Goal: Task Accomplishment & Management: Use online tool/utility

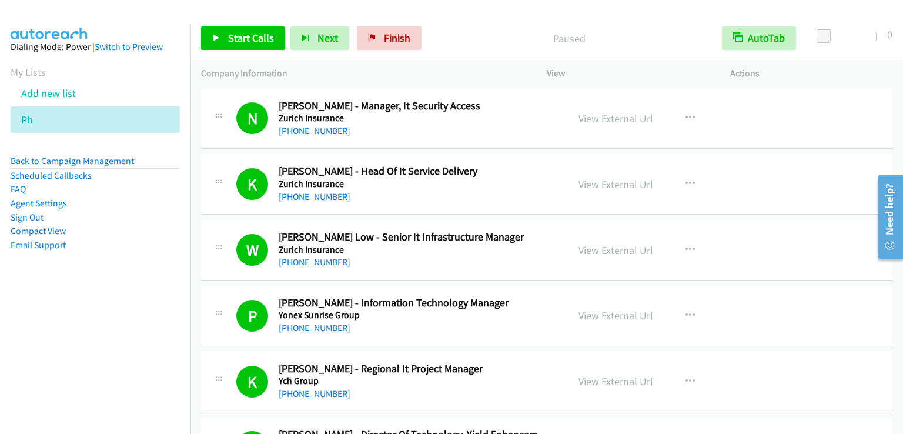
scroll to position [1236, 0]
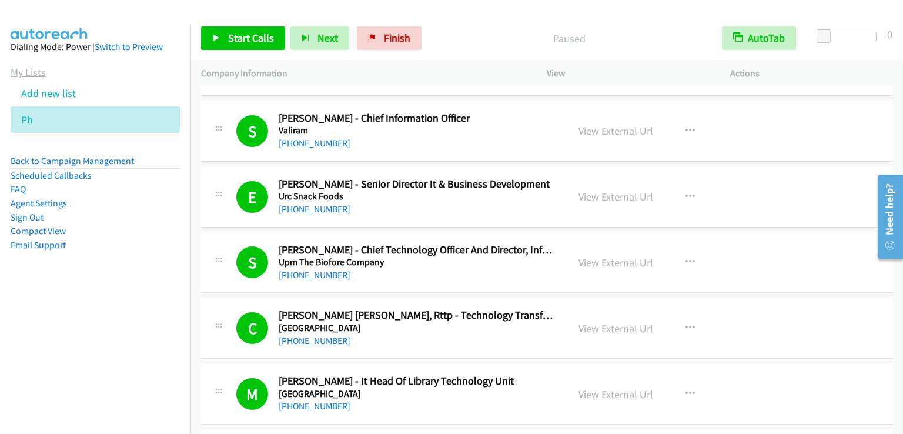
click at [35, 72] on link "My Lists" at bounding box center [28, 72] width 35 height 14
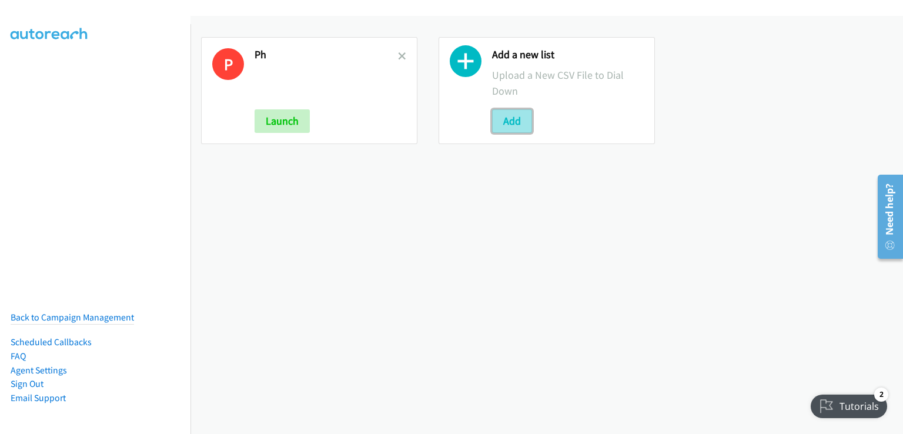
click at [504, 119] on button "Add" at bounding box center [512, 121] width 40 height 24
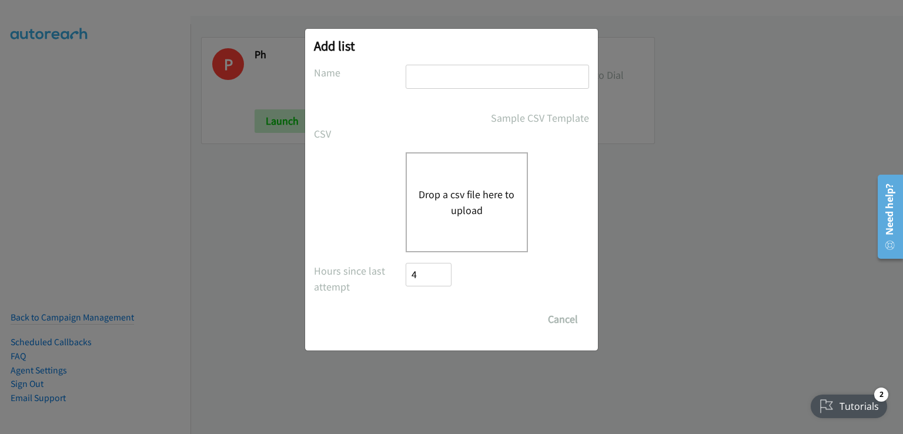
click at [452, 174] on div "Drop a csv file here to upload" at bounding box center [467, 202] width 122 height 100
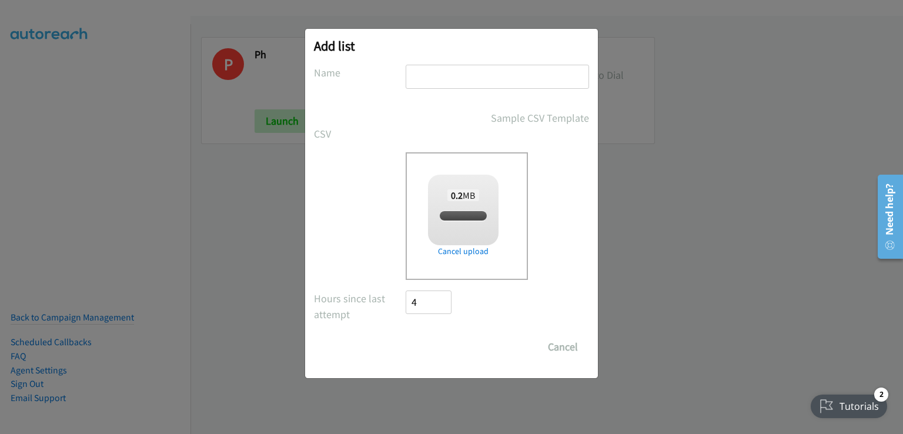
checkbox input "true"
click at [456, 78] on input "text" at bounding box center [497, 77] width 183 height 24
type input "PHH"
click at [432, 352] on input "Save List" at bounding box center [437, 347] width 62 height 24
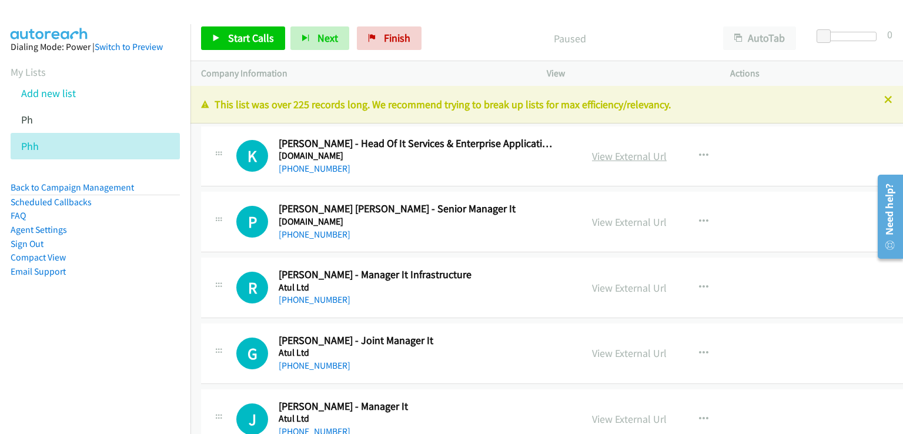
click at [628, 156] on link "View External Url" at bounding box center [629, 156] width 75 height 14
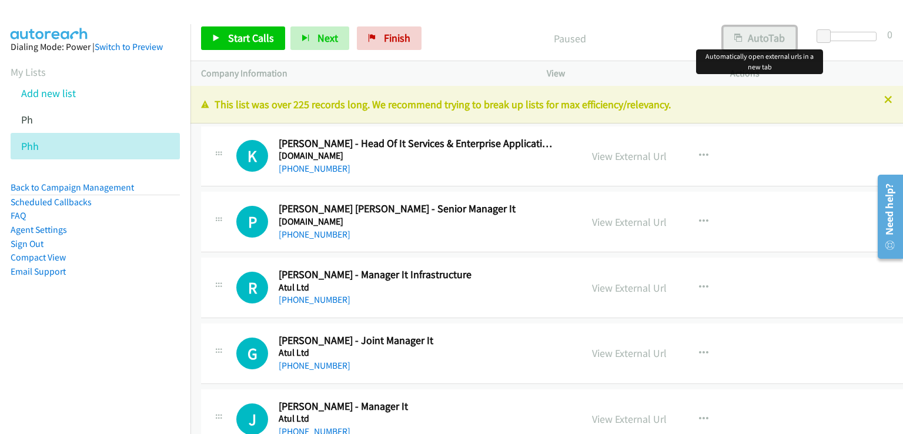
click at [757, 39] on button "AutoTab" at bounding box center [759, 38] width 73 height 24
click at [250, 39] on span "Start Calls" at bounding box center [251, 38] width 46 height 14
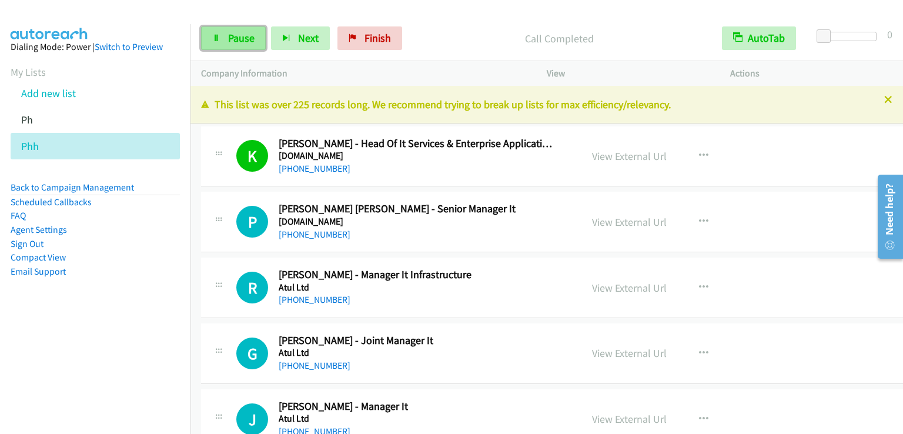
click at [246, 32] on span "Pause" at bounding box center [241, 38] width 26 height 14
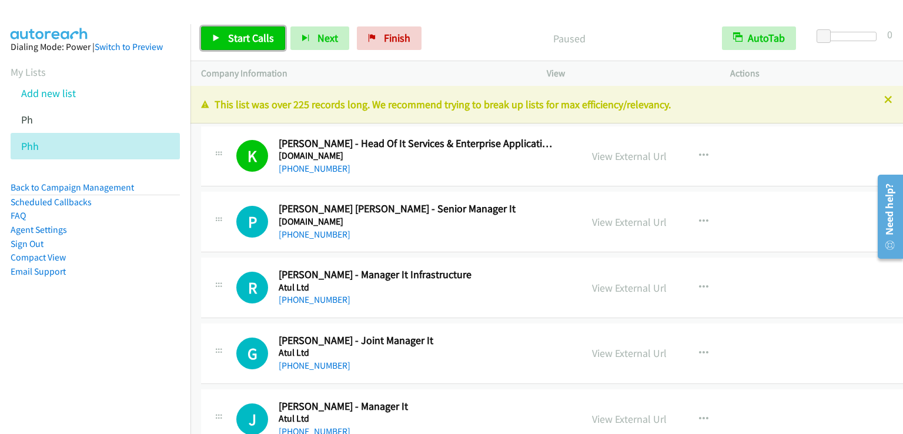
click at [245, 32] on span "Start Calls" at bounding box center [251, 38] width 46 height 14
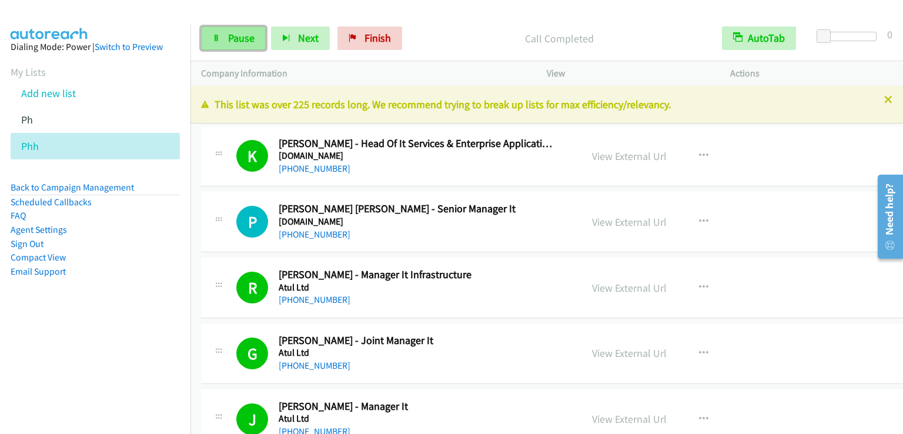
click at [242, 26] on link "Pause" at bounding box center [233, 38] width 65 height 24
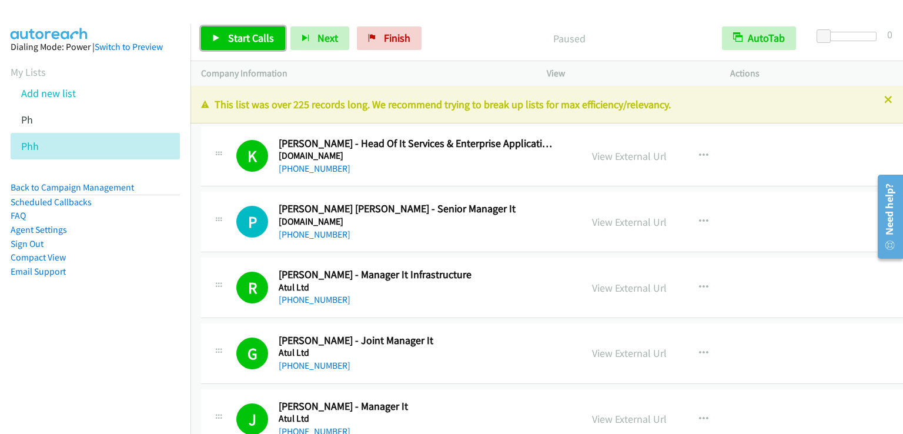
click at [240, 35] on span "Start Calls" at bounding box center [251, 38] width 46 height 14
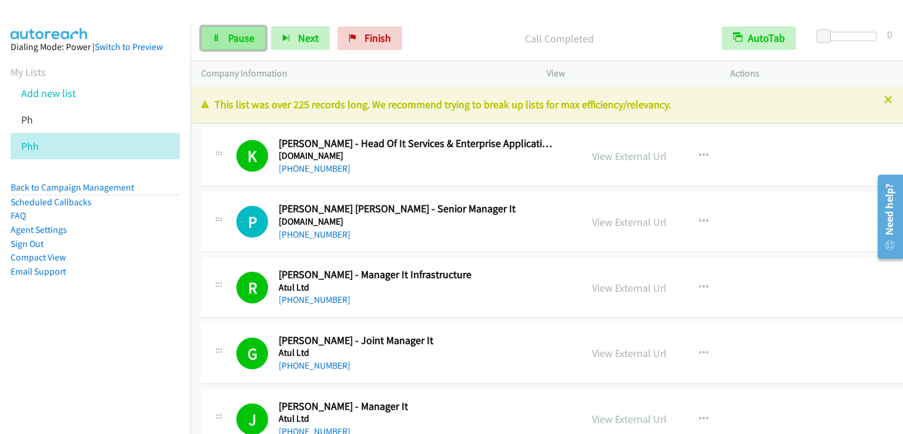
click at [217, 27] on link "Pause" at bounding box center [233, 38] width 65 height 24
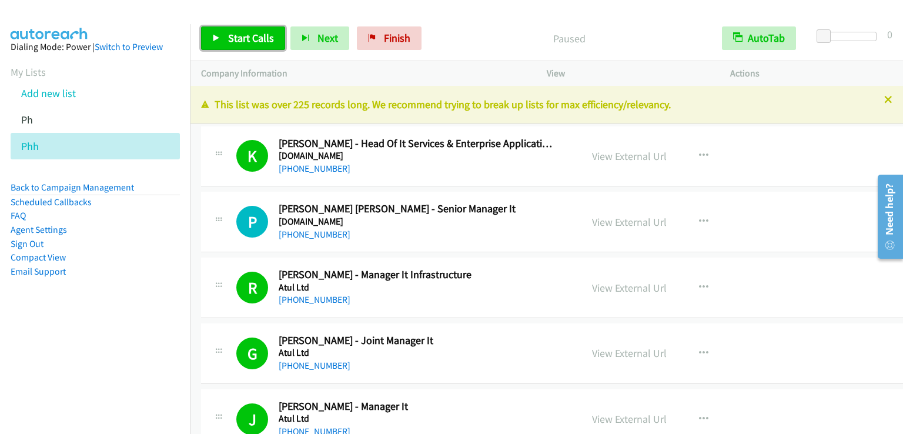
click at [217, 27] on link "Start Calls" at bounding box center [243, 38] width 84 height 24
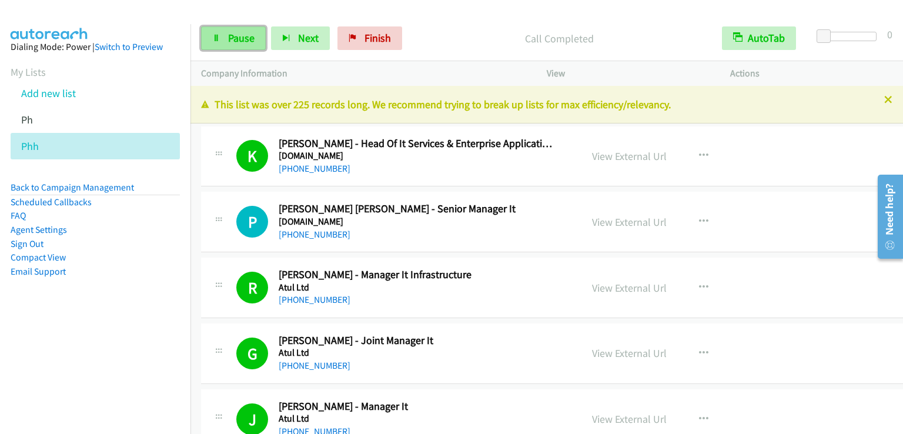
click at [248, 35] on span "Pause" at bounding box center [241, 38] width 26 height 14
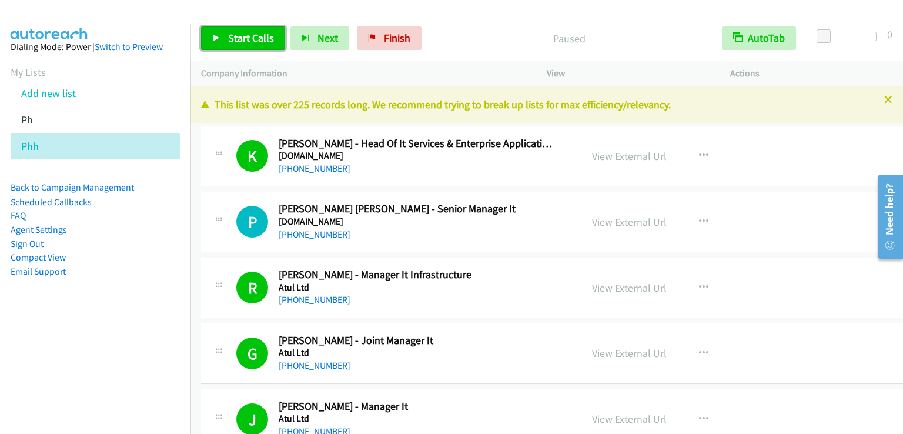
click at [248, 35] on span "Start Calls" at bounding box center [251, 38] width 46 height 14
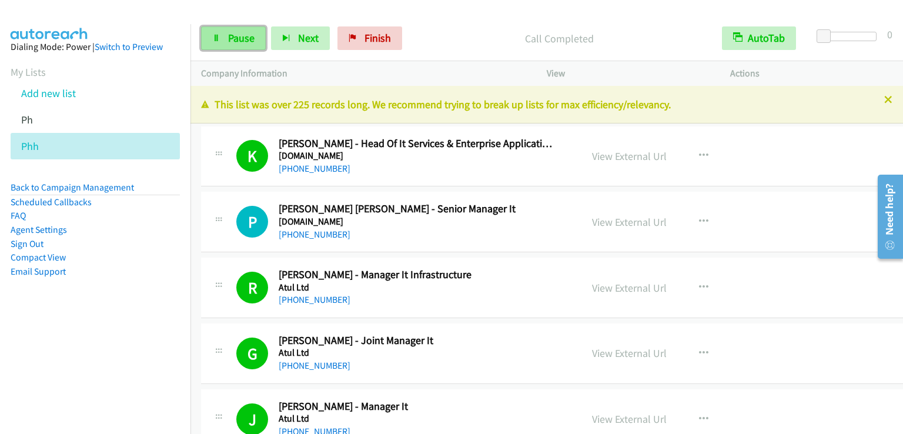
click at [237, 28] on link "Pause" at bounding box center [233, 38] width 65 height 24
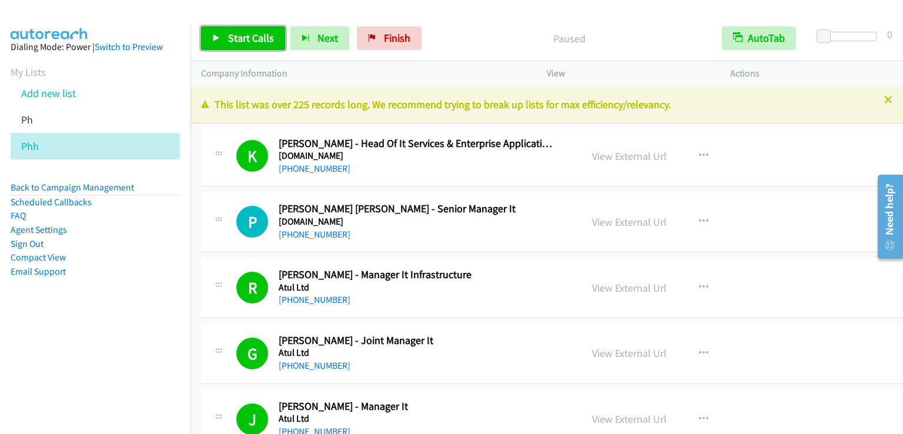
click at [237, 42] on span "Start Calls" at bounding box center [251, 38] width 46 height 14
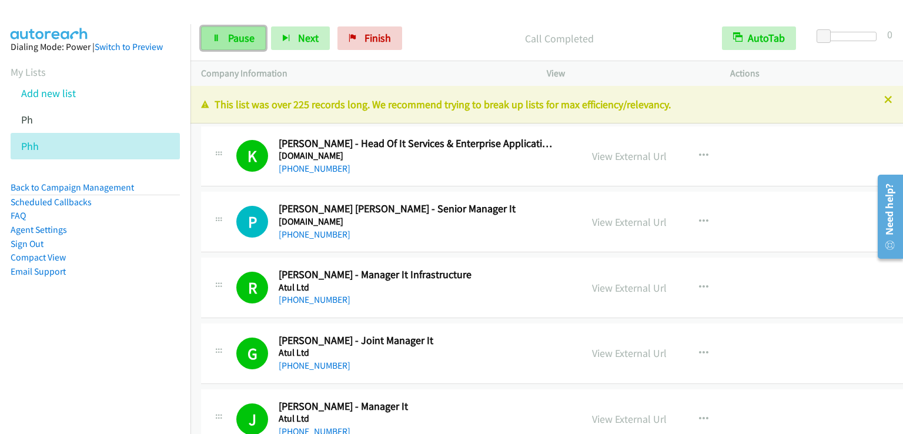
click at [244, 45] on link "Pause" at bounding box center [233, 38] width 65 height 24
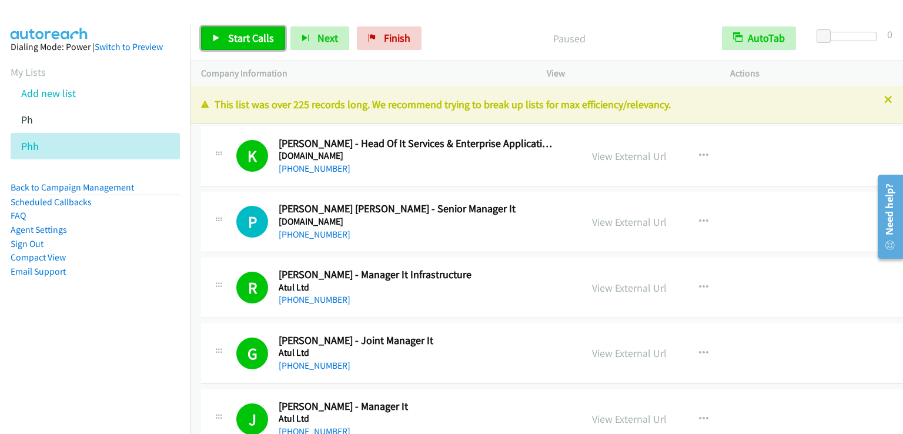
click at [244, 45] on link "Start Calls" at bounding box center [243, 38] width 84 height 24
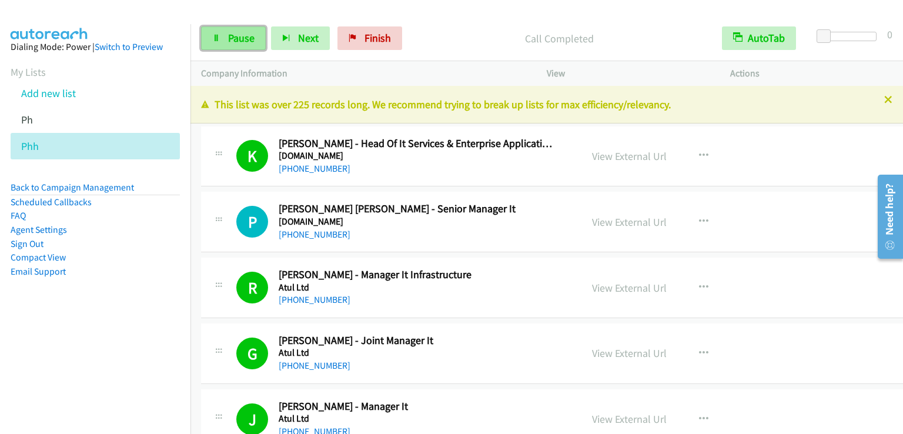
click at [239, 48] on link "Pause" at bounding box center [233, 38] width 65 height 24
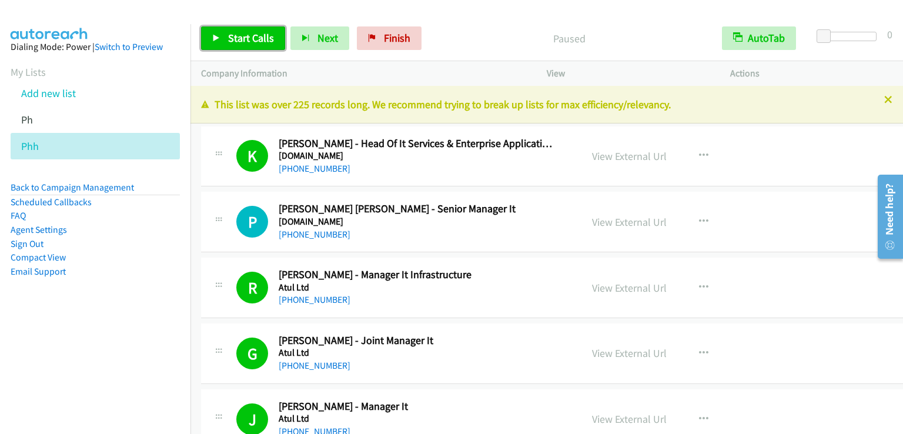
click at [241, 41] on span "Start Calls" at bounding box center [251, 38] width 46 height 14
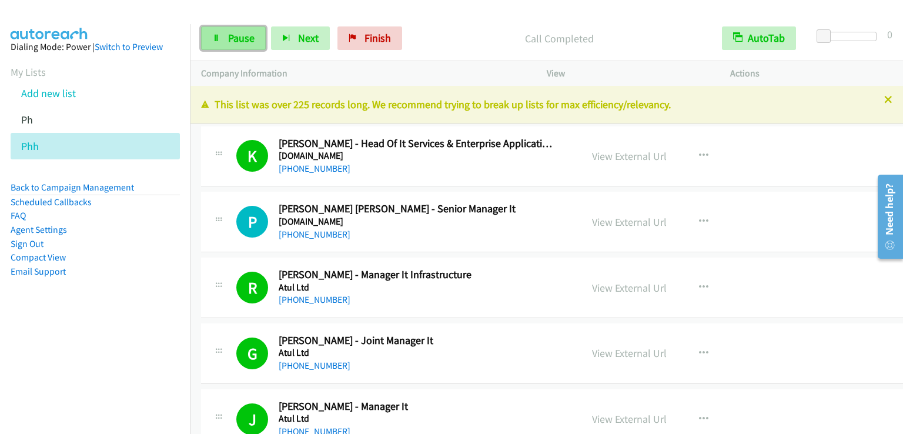
click at [236, 33] on span "Pause" at bounding box center [241, 38] width 26 height 14
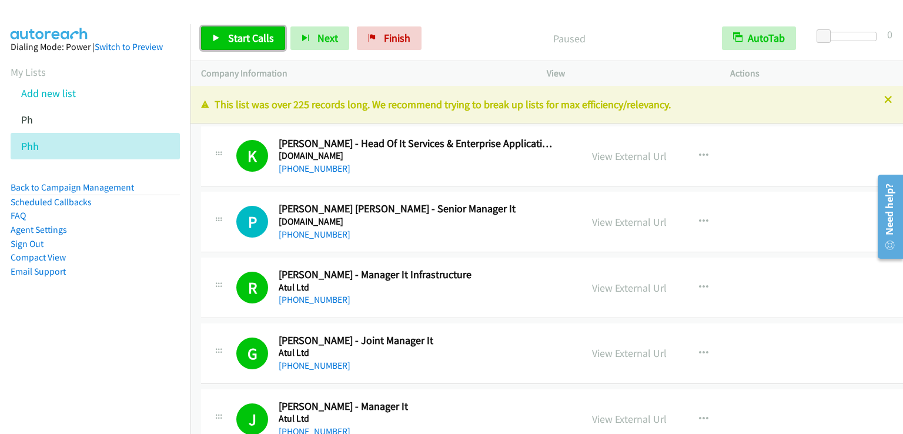
click at [236, 33] on span "Start Calls" at bounding box center [251, 38] width 46 height 14
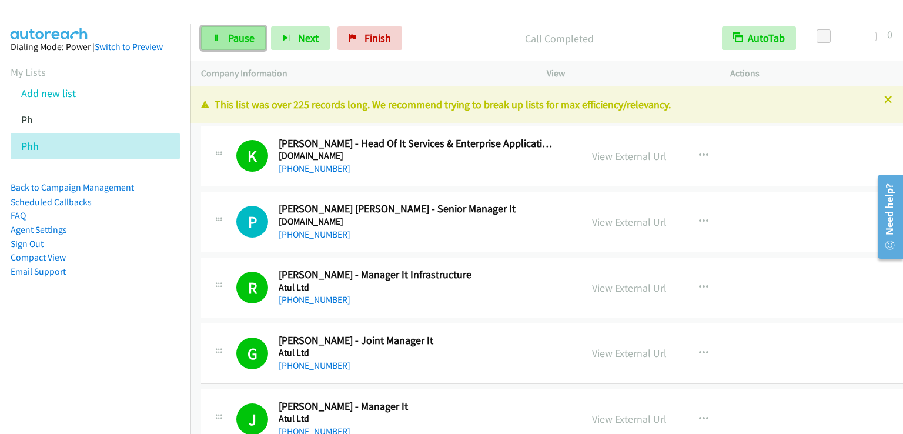
click at [247, 38] on span "Pause" at bounding box center [241, 38] width 26 height 14
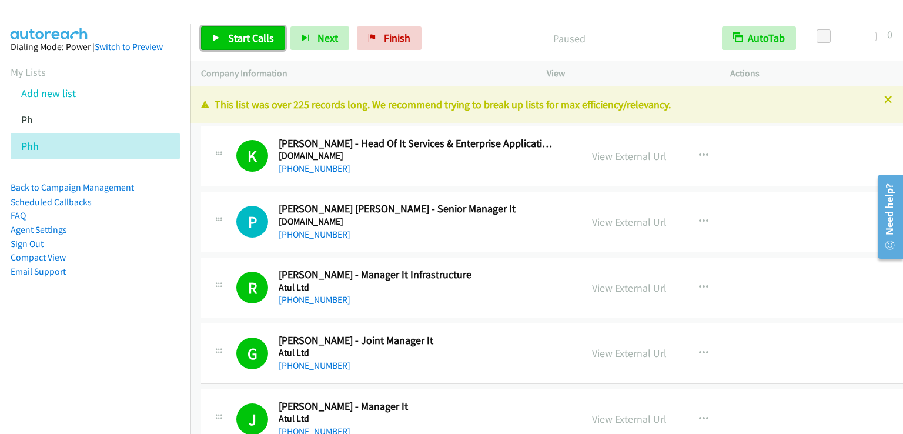
click at [247, 38] on span "Start Calls" at bounding box center [251, 38] width 46 height 14
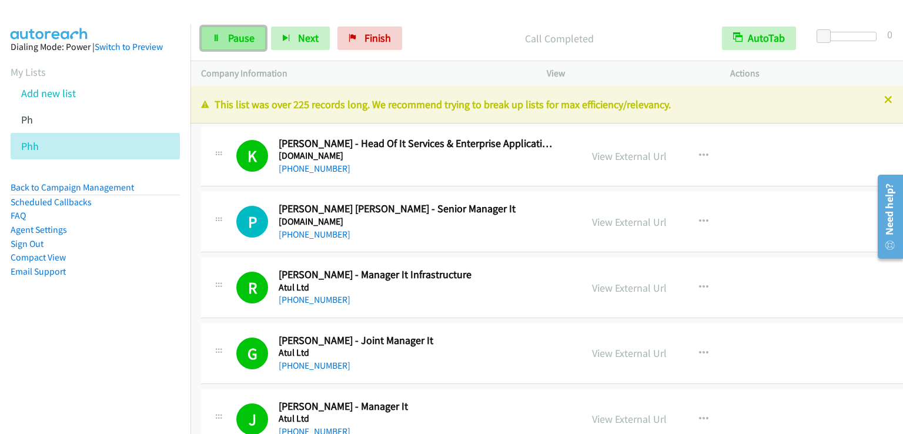
click at [228, 36] on span "Pause" at bounding box center [241, 38] width 26 height 14
click at [228, 43] on span "Start Calls" at bounding box center [223, 55] width 22 height 25
click at [239, 31] on span "Pause" at bounding box center [241, 38] width 26 height 14
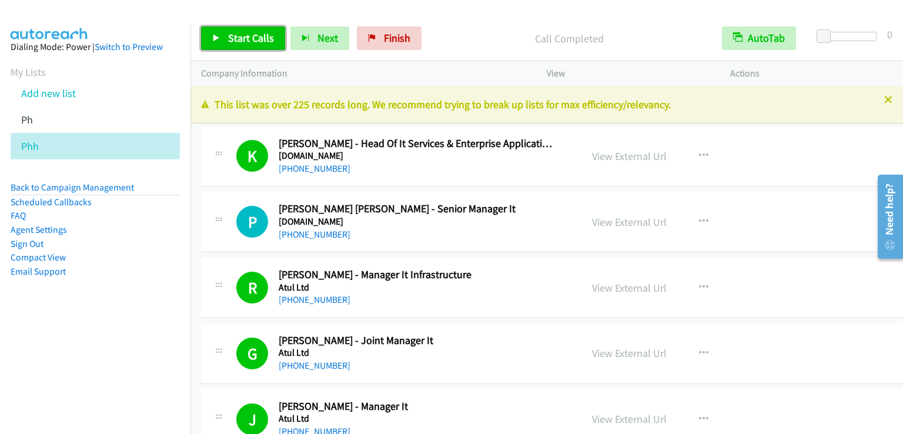
click at [249, 49] on link "Start Calls" at bounding box center [243, 38] width 84 height 24
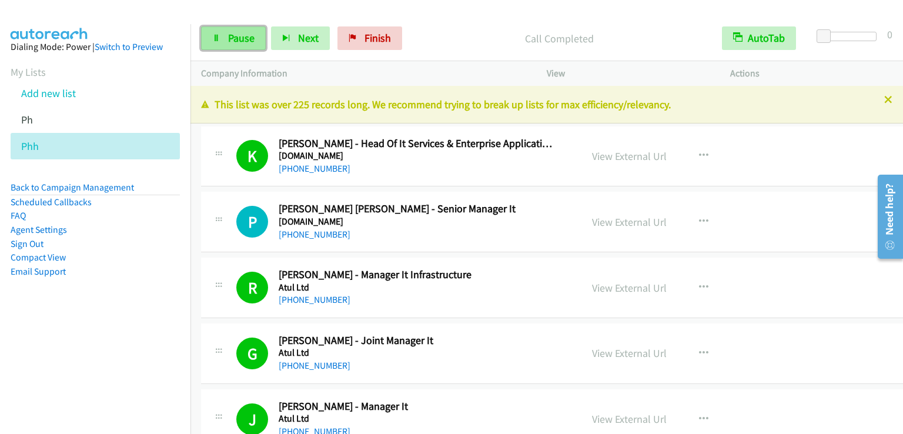
click at [223, 34] on link "Pause" at bounding box center [233, 38] width 65 height 24
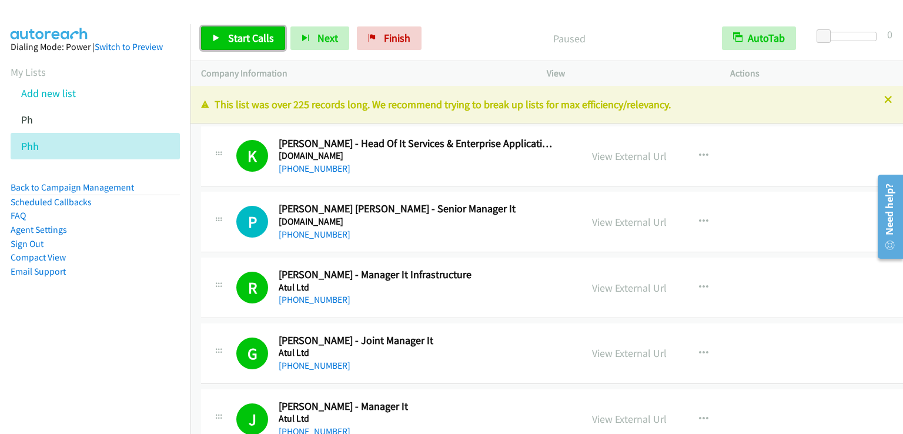
click at [229, 41] on span "Start Calls" at bounding box center [251, 38] width 46 height 14
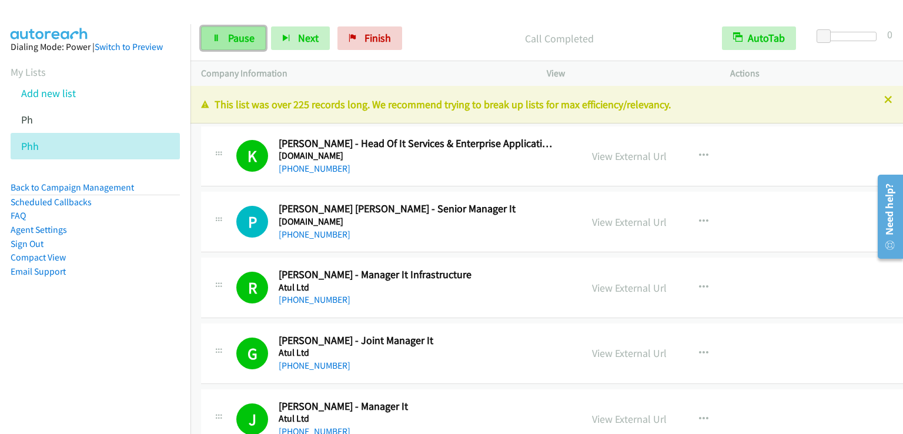
click at [245, 34] on span "Pause" at bounding box center [241, 38] width 26 height 14
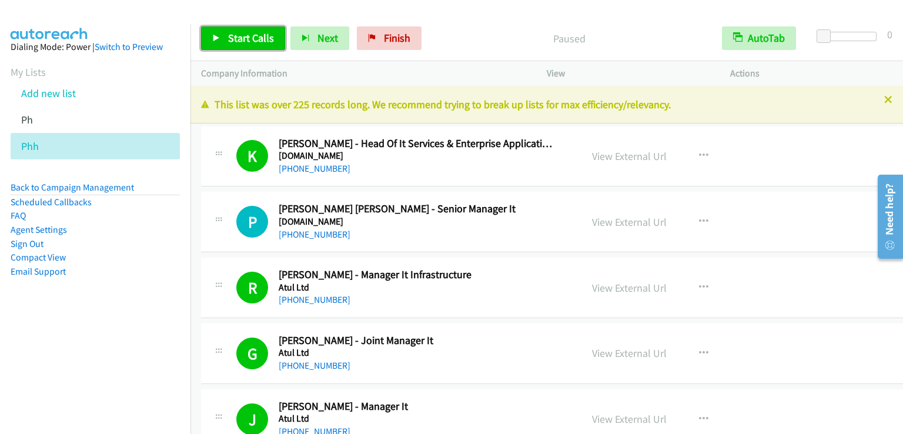
click at [245, 34] on span "Start Calls" at bounding box center [251, 38] width 46 height 14
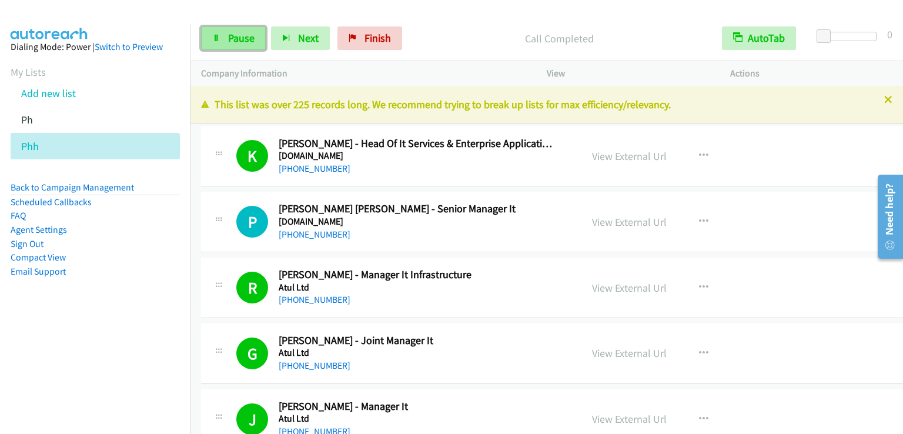
click at [230, 42] on span "Pause" at bounding box center [241, 38] width 26 height 14
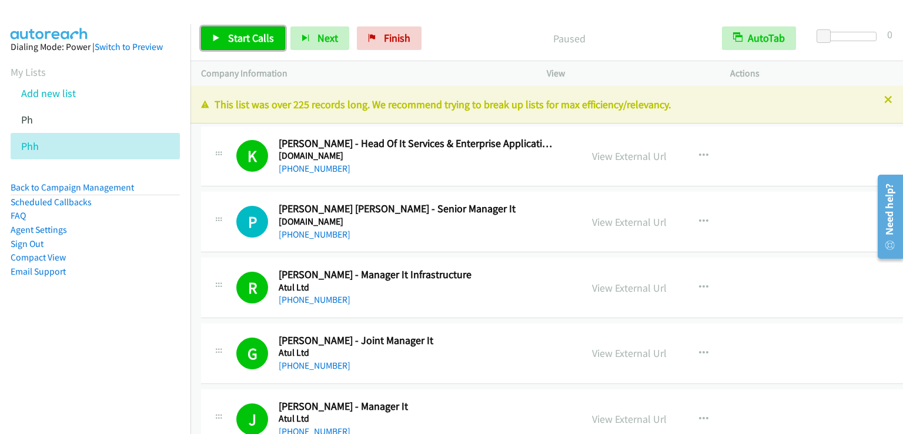
click at [230, 42] on span "Start Calls" at bounding box center [251, 38] width 46 height 14
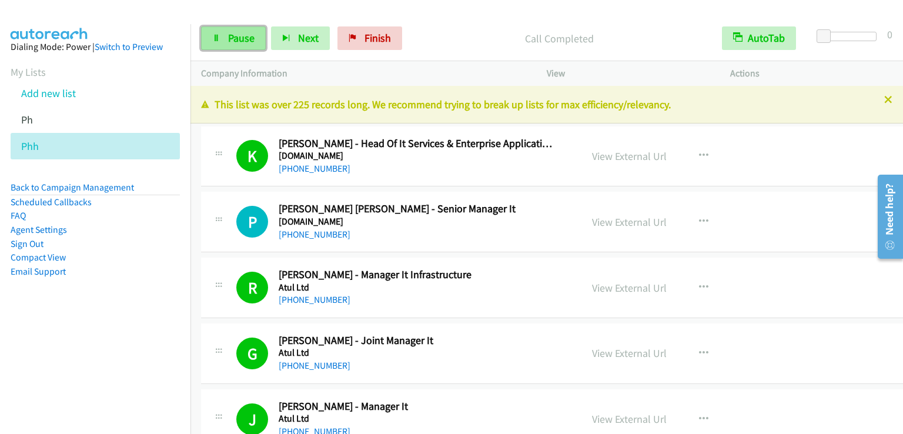
click at [236, 38] on span "Pause" at bounding box center [241, 38] width 26 height 14
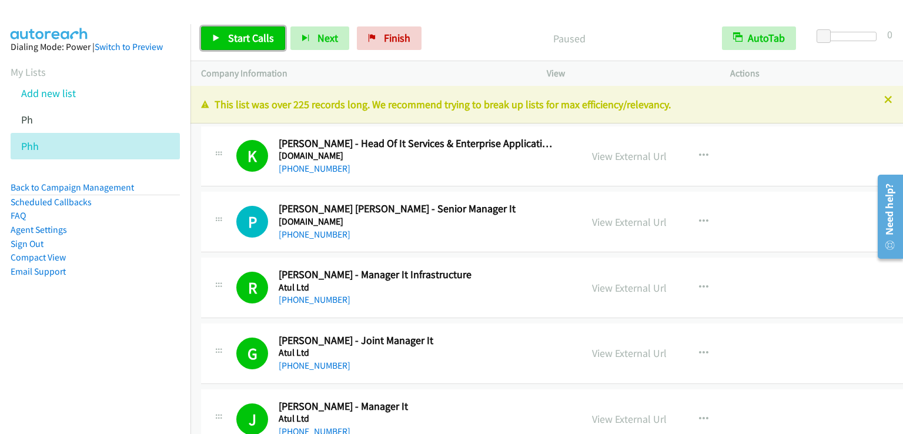
click at [247, 38] on span "Start Calls" at bounding box center [251, 38] width 46 height 14
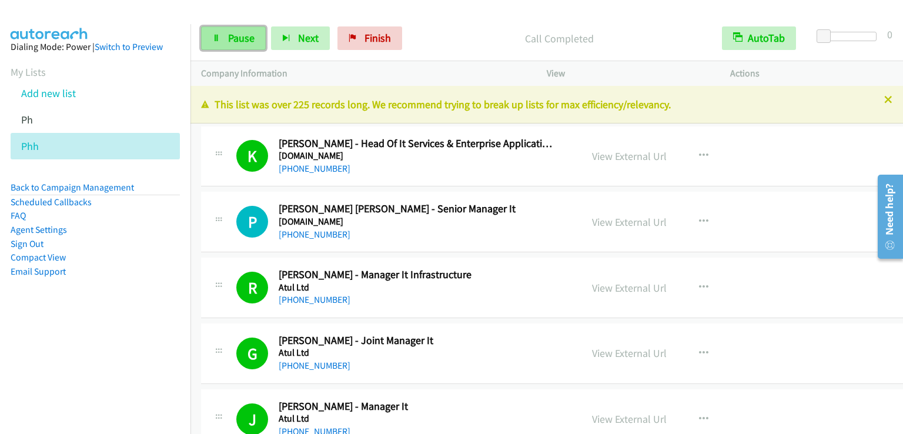
click at [249, 49] on link "Pause" at bounding box center [233, 38] width 65 height 24
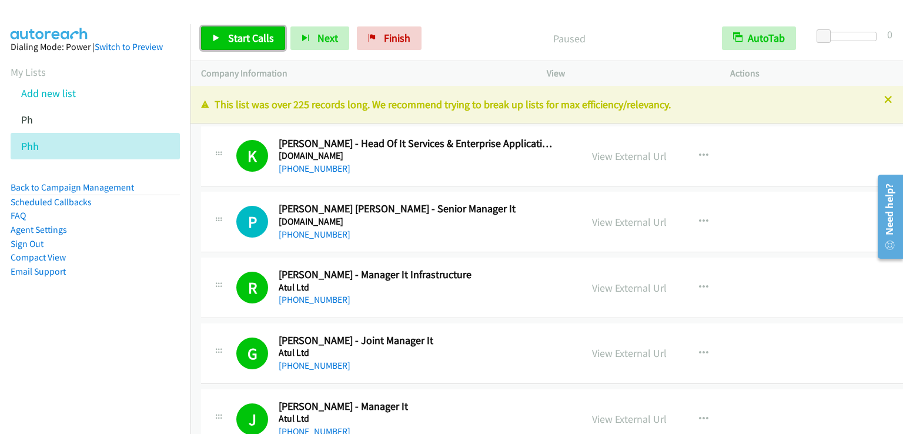
click at [248, 42] on span "Start Calls" at bounding box center [251, 38] width 46 height 14
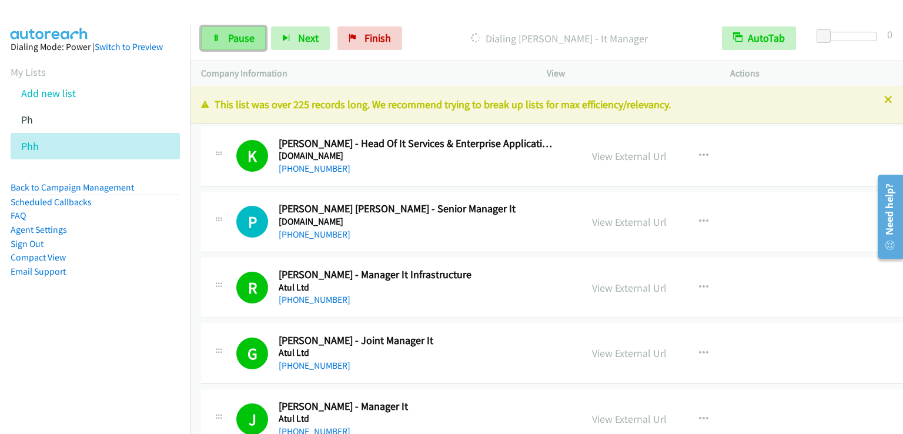
click at [237, 36] on span "Pause" at bounding box center [241, 38] width 26 height 14
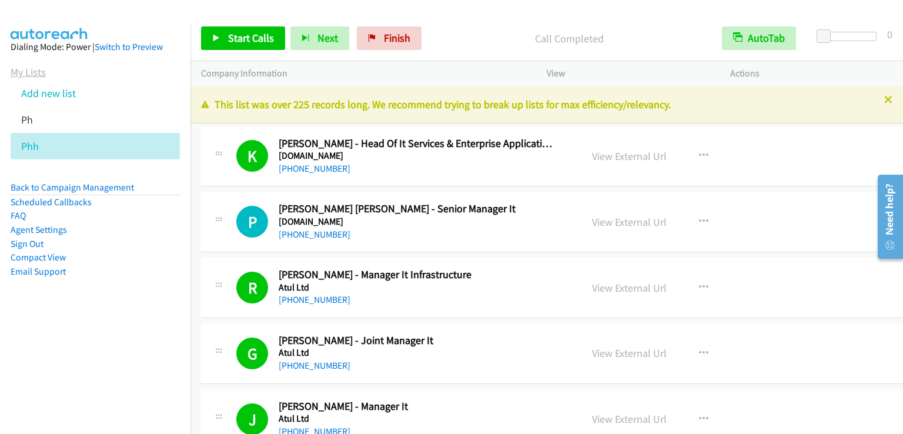
click at [28, 74] on link "My Lists" at bounding box center [28, 72] width 35 height 14
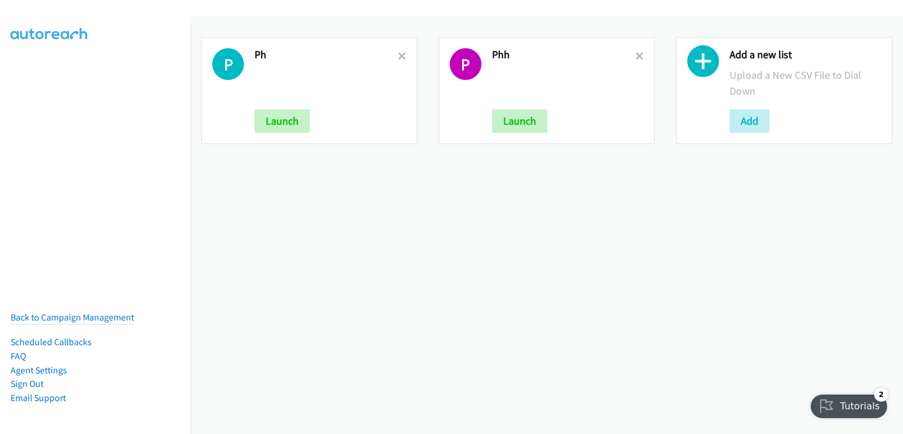
click at [635, 50] on link at bounding box center [639, 56] width 8 height 14
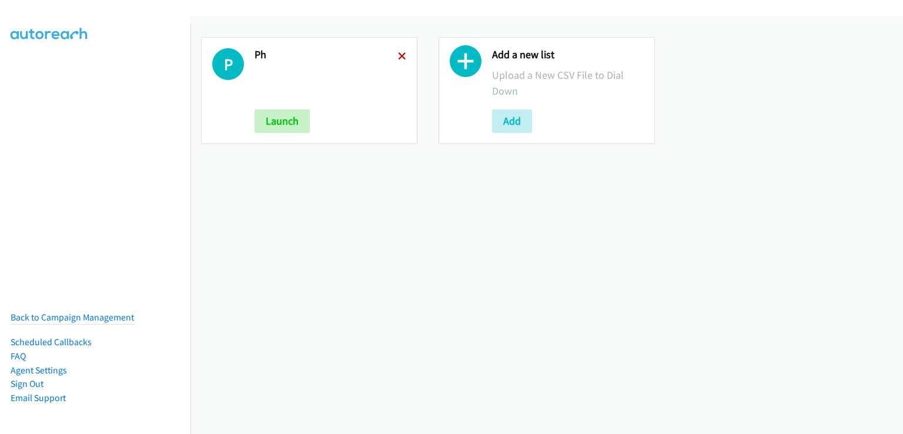
click at [400, 57] on icon at bounding box center [402, 57] width 8 height 8
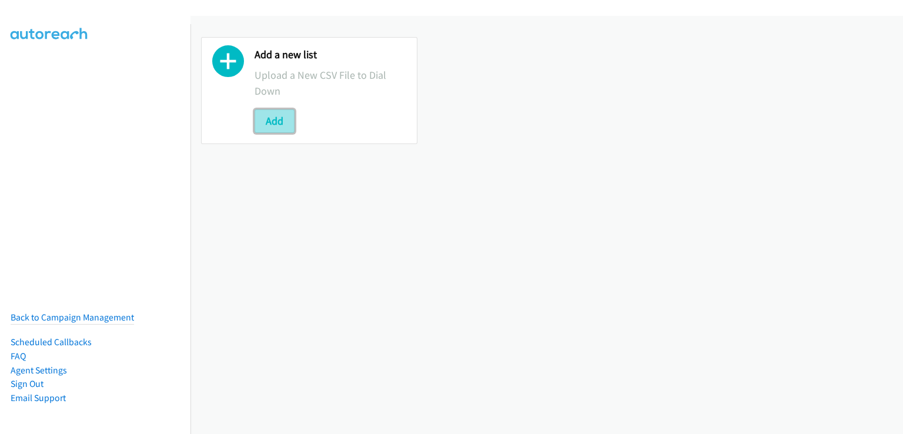
click at [277, 121] on button "Add" at bounding box center [275, 121] width 40 height 24
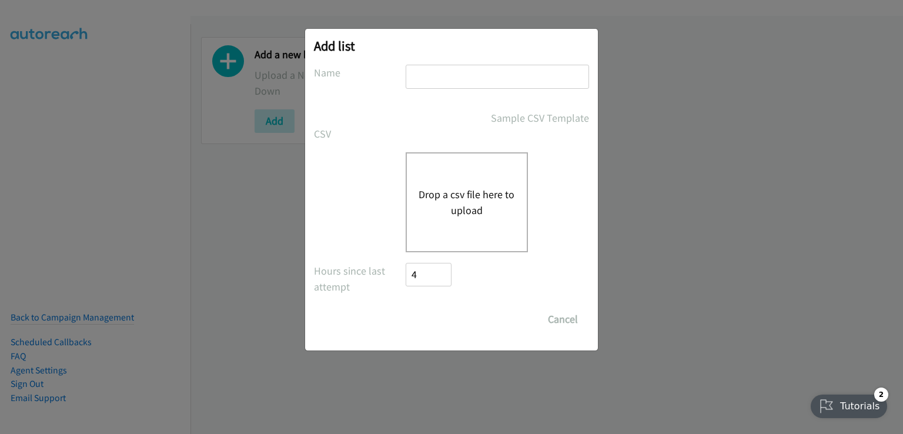
click at [442, 180] on div "Drop a csv file here to upload" at bounding box center [467, 202] width 122 height 100
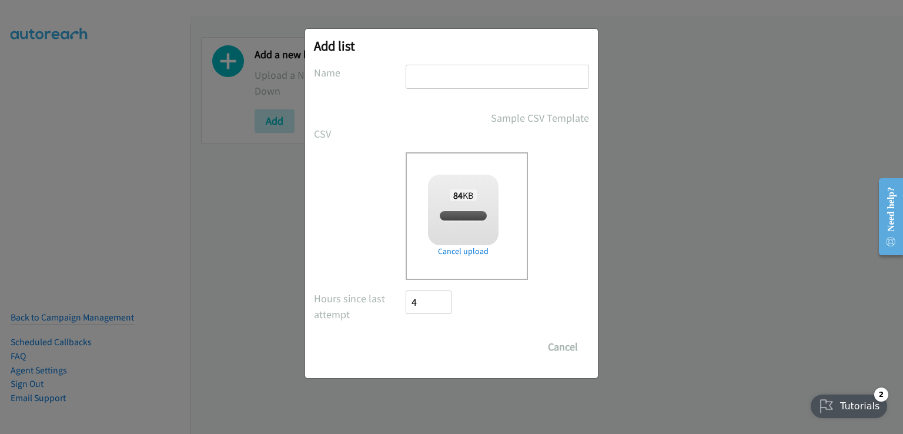
click at [459, 78] on input "text" at bounding box center [497, 77] width 183 height 24
checkbox input "true"
type input "IN"
click at [447, 344] on input "Save List" at bounding box center [437, 347] width 62 height 24
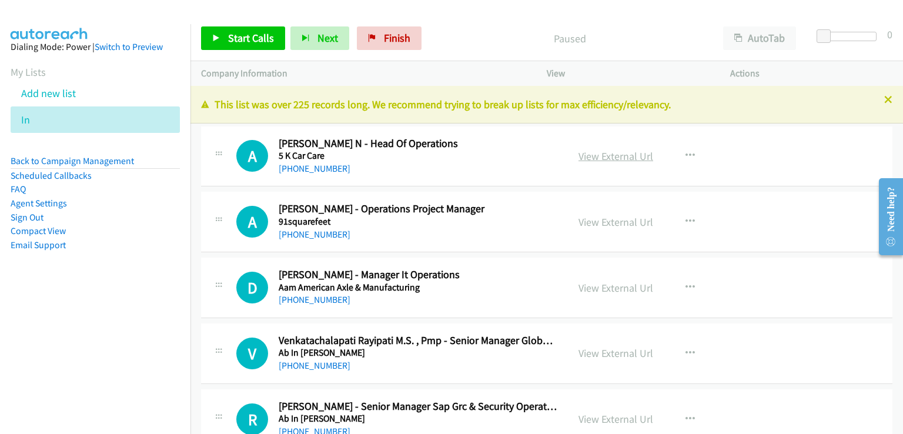
click at [628, 158] on link "View External Url" at bounding box center [615, 156] width 75 height 14
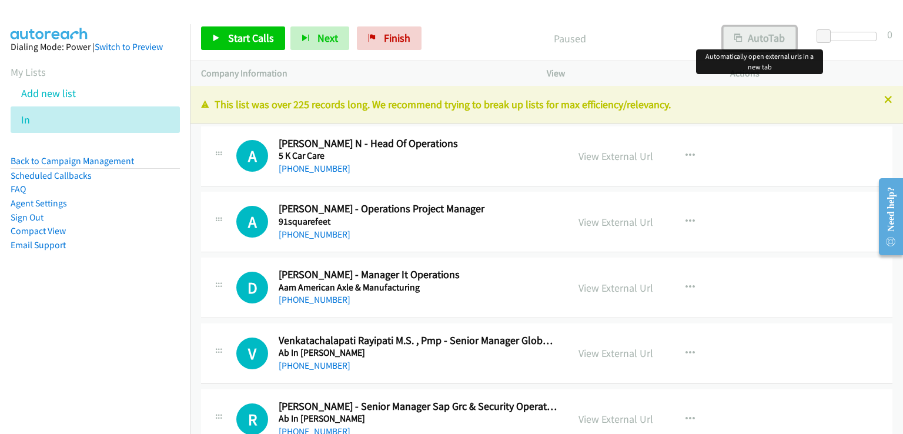
click at [748, 35] on button "AutoTab" at bounding box center [759, 38] width 73 height 24
click at [239, 36] on span "Start Calls" at bounding box center [251, 38] width 46 height 14
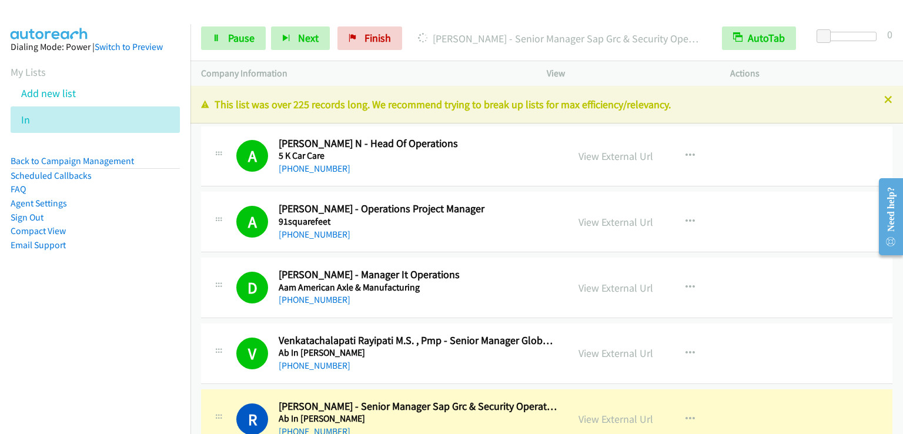
scroll to position [59, 0]
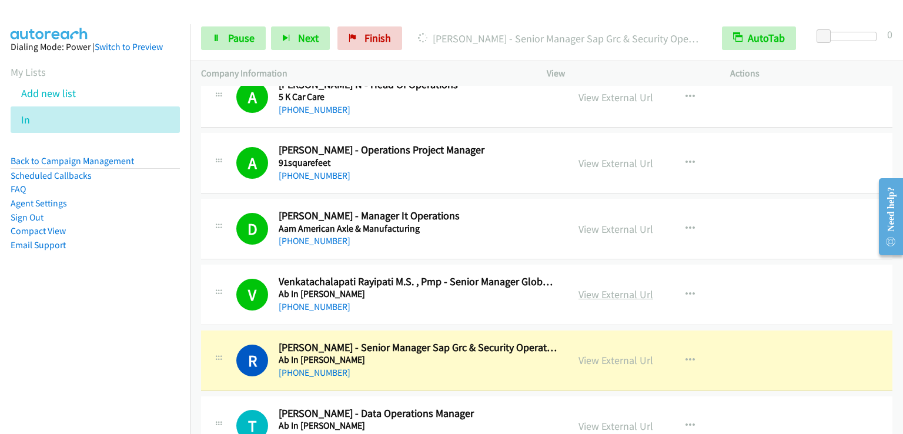
click at [628, 292] on link "View External Url" at bounding box center [615, 294] width 75 height 14
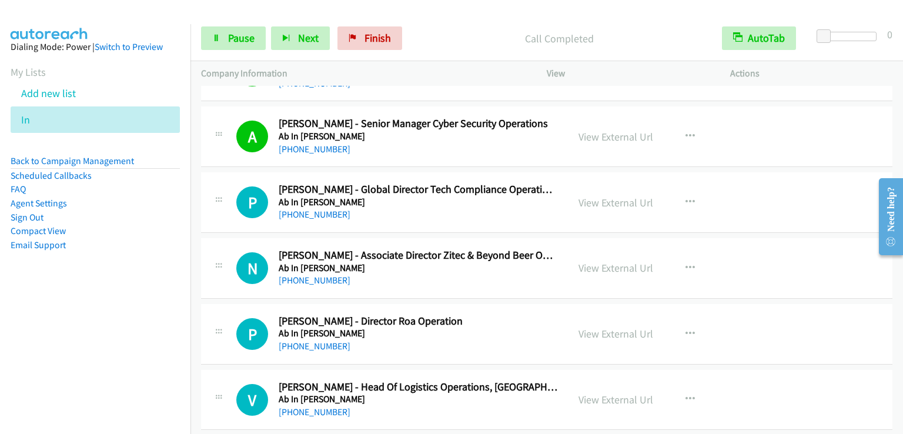
scroll to position [353, 0]
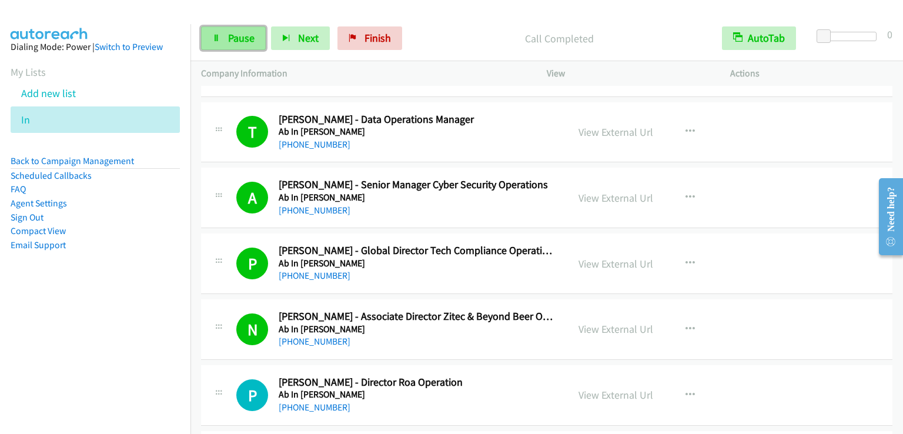
click at [245, 44] on span "Pause" at bounding box center [241, 38] width 26 height 14
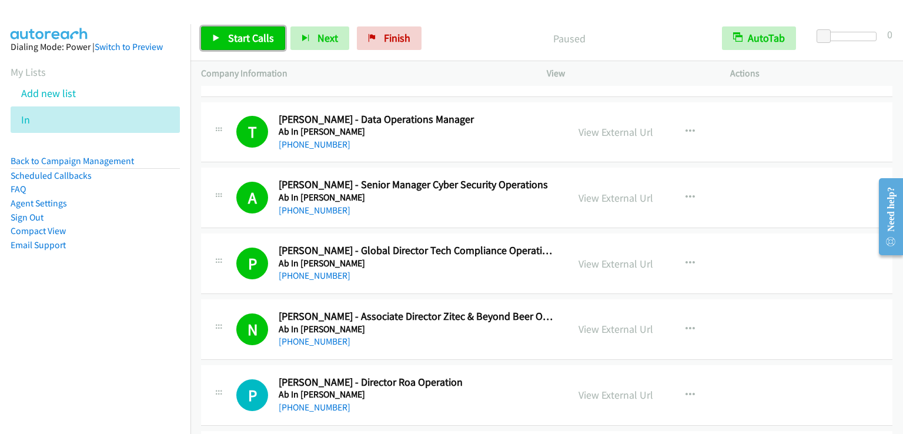
click at [245, 44] on span "Start Calls" at bounding box center [251, 38] width 46 height 14
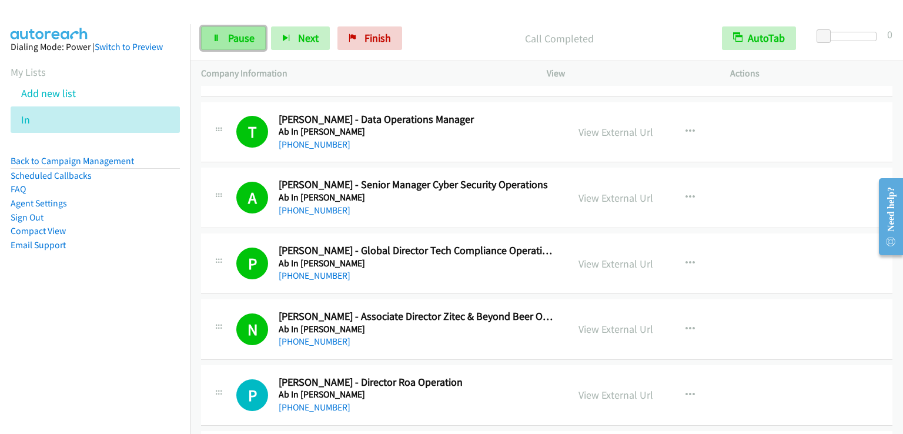
click at [260, 31] on link "Pause" at bounding box center [233, 38] width 65 height 24
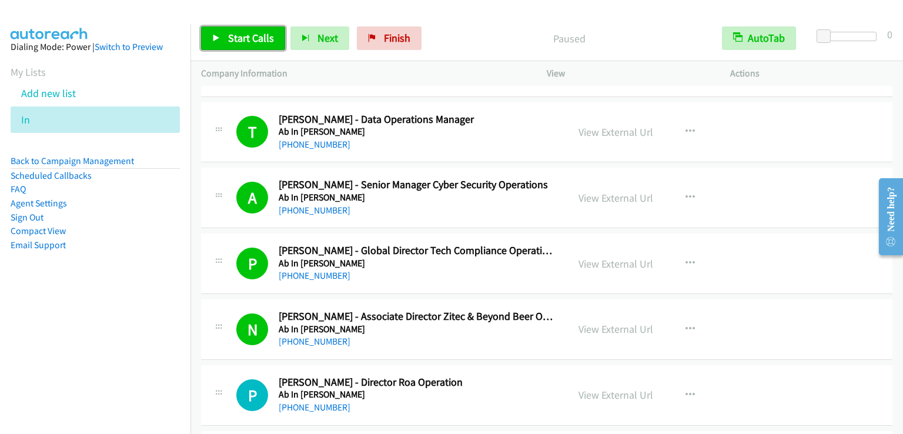
click at [259, 28] on link "Start Calls" at bounding box center [243, 38] width 84 height 24
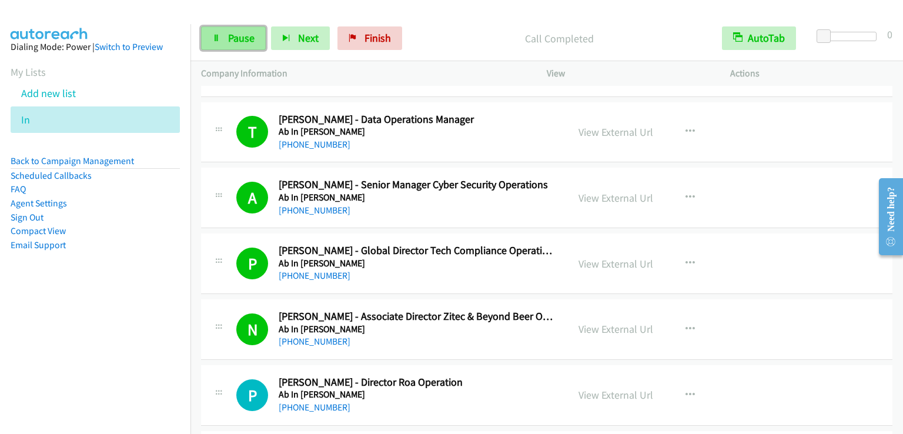
click at [234, 47] on link "Pause" at bounding box center [233, 38] width 65 height 24
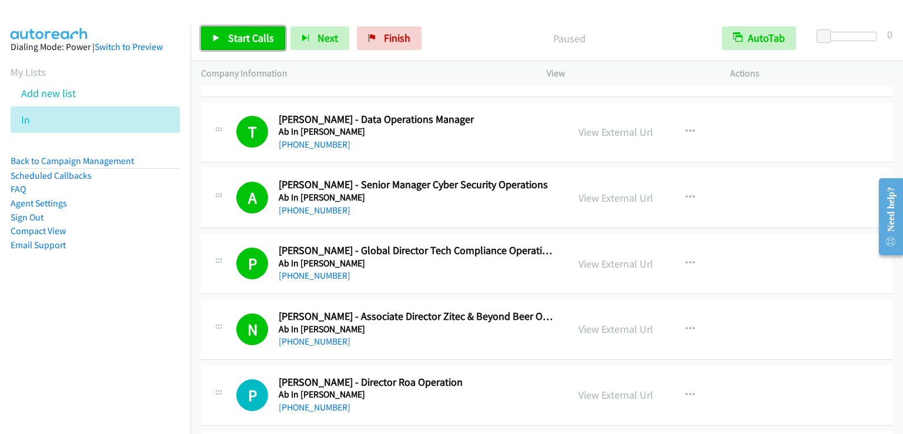
click at [234, 47] on link "Start Calls" at bounding box center [243, 38] width 84 height 24
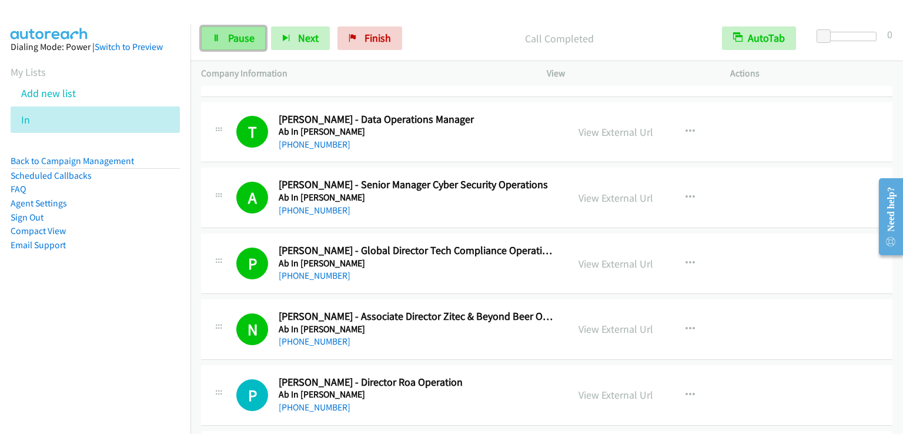
click at [249, 39] on span "Pause" at bounding box center [241, 38] width 26 height 14
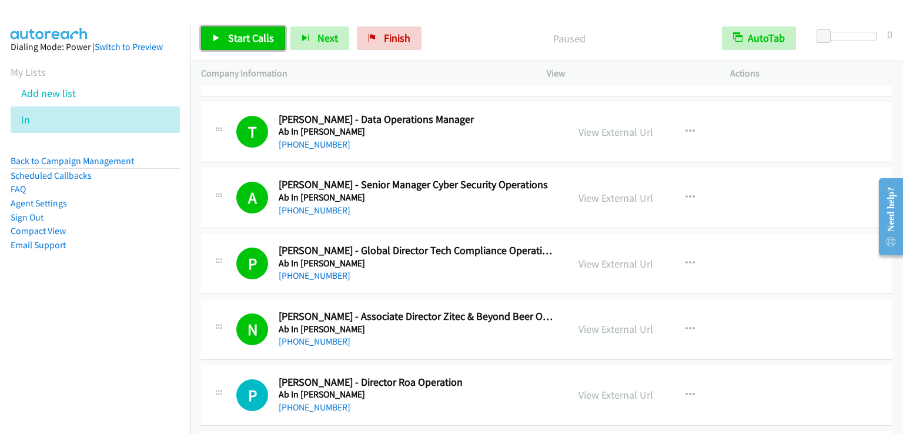
click at [249, 39] on span "Start Calls" at bounding box center [251, 38] width 46 height 14
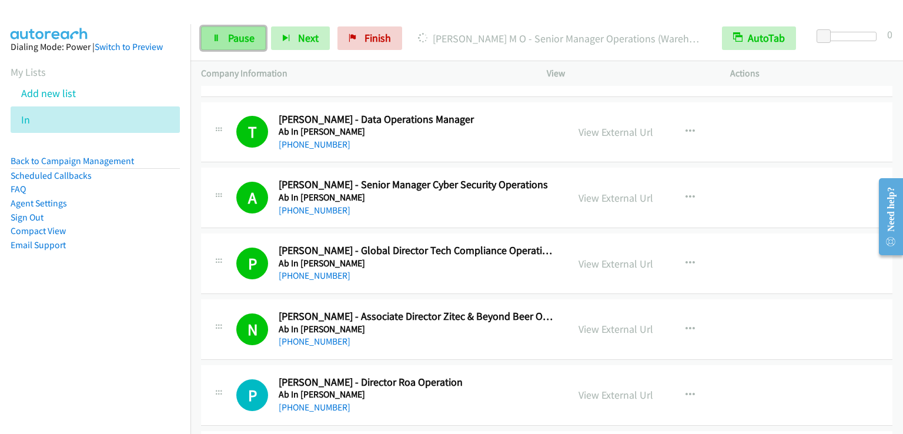
click at [237, 35] on span "Pause" at bounding box center [241, 38] width 26 height 14
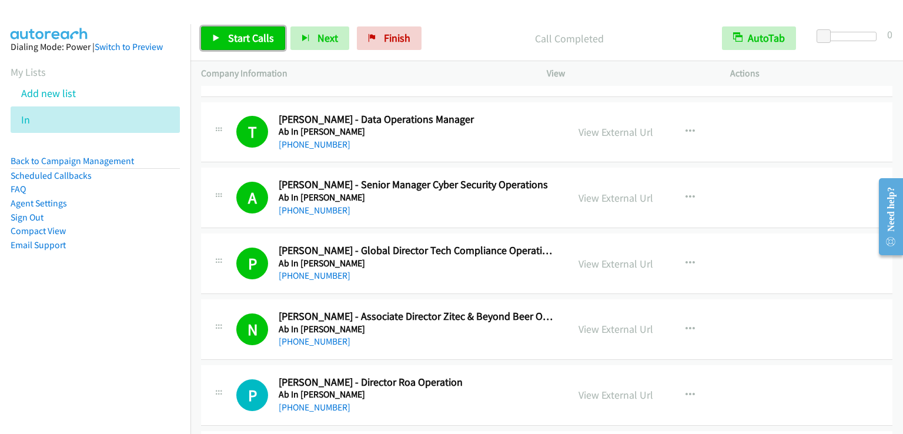
click at [226, 44] on link "Start Calls" at bounding box center [243, 38] width 84 height 24
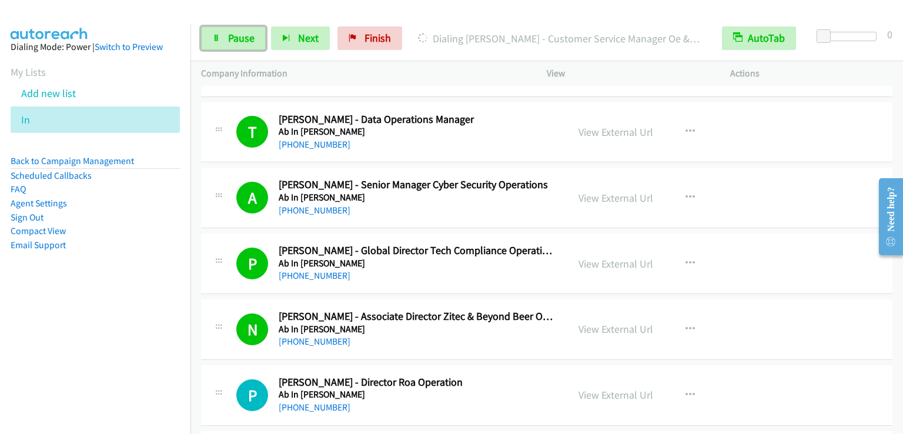
drag, startPoint x: 239, startPoint y: 38, endPoint x: 253, endPoint y: 2, distance: 37.8
click at [239, 37] on span "Pause" at bounding box center [241, 38] width 26 height 14
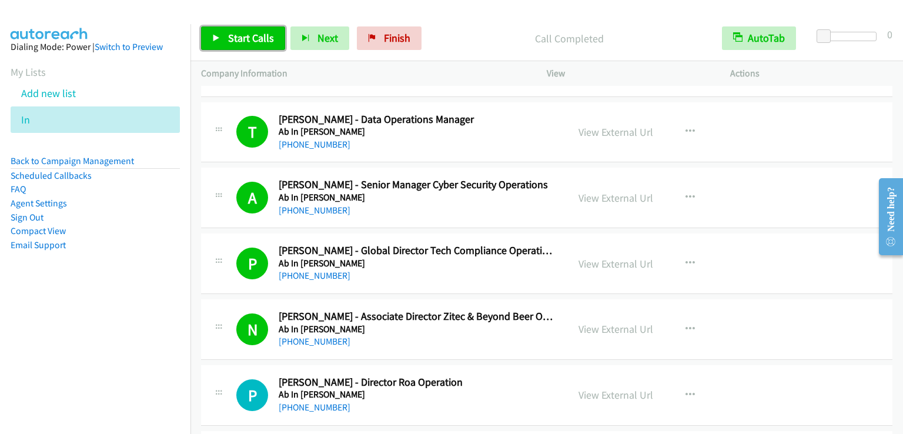
click at [255, 36] on span "Start Calls" at bounding box center [251, 38] width 46 height 14
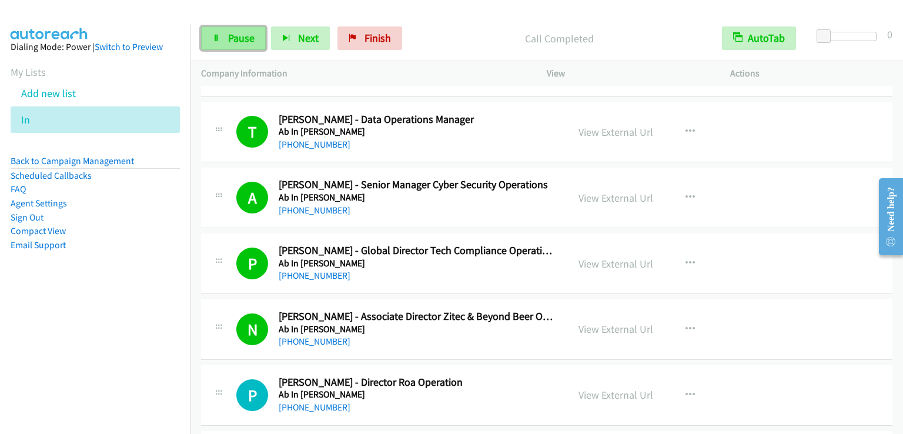
click at [246, 39] on span "Pause" at bounding box center [241, 38] width 26 height 14
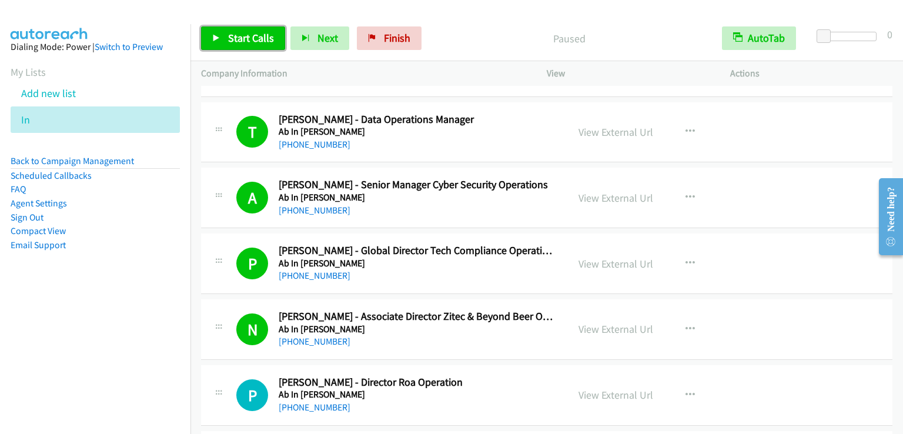
click at [245, 39] on span "Start Calls" at bounding box center [251, 38] width 46 height 14
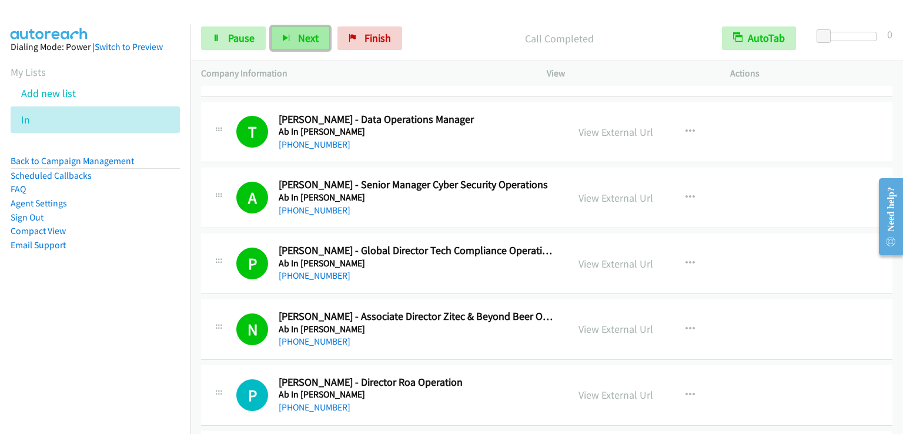
click at [275, 36] on button "Next" at bounding box center [300, 38] width 59 height 24
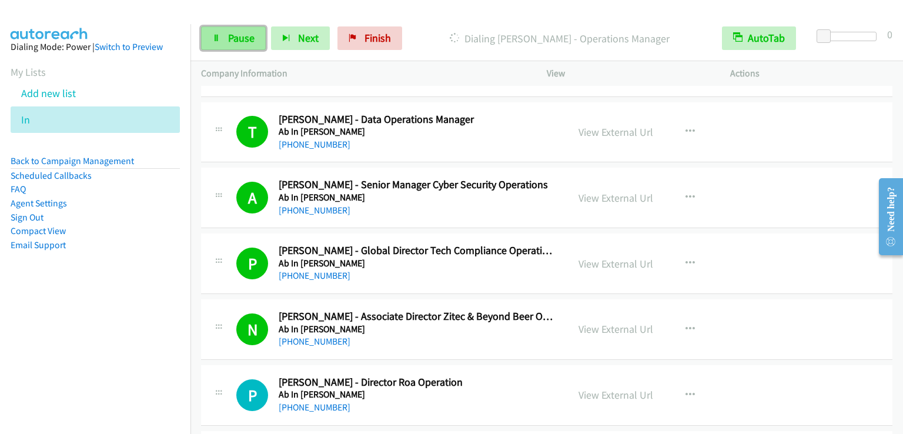
click at [247, 34] on span "Pause" at bounding box center [241, 38] width 26 height 14
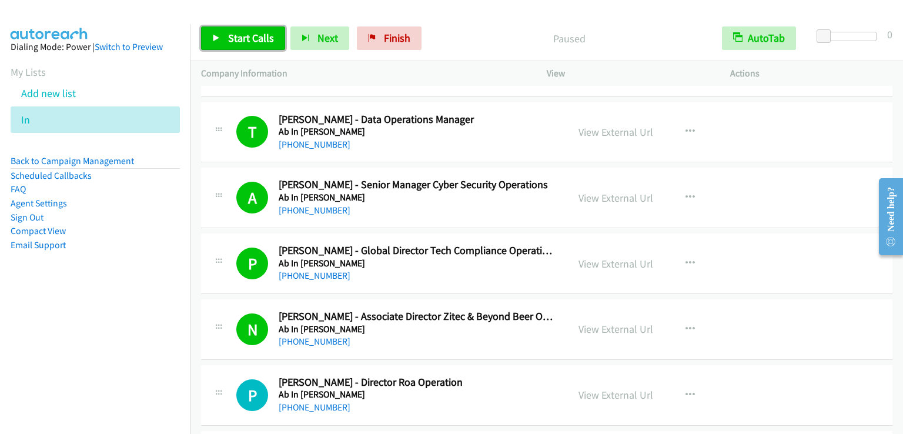
click at [241, 29] on link "Start Calls" at bounding box center [243, 38] width 84 height 24
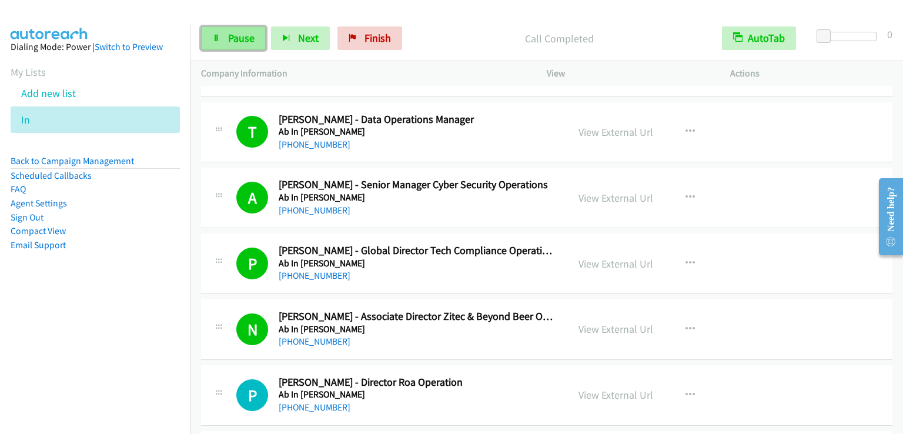
click at [228, 45] on link "Pause" at bounding box center [233, 38] width 65 height 24
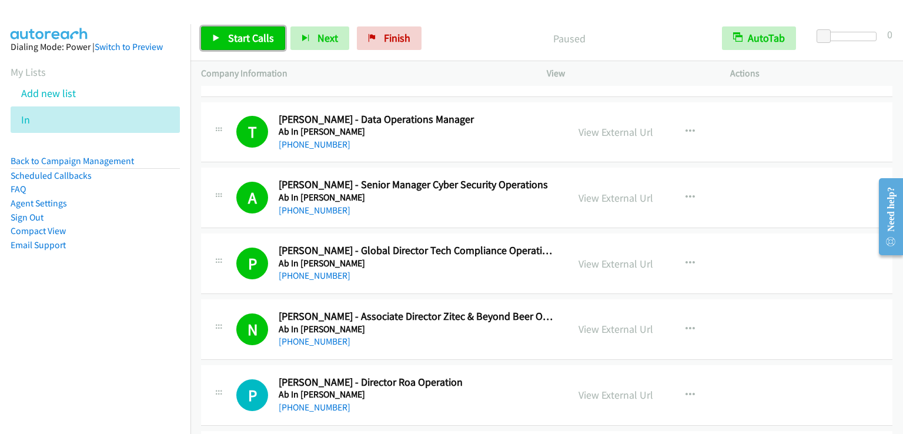
click at [228, 45] on link "Start Calls" at bounding box center [243, 38] width 84 height 24
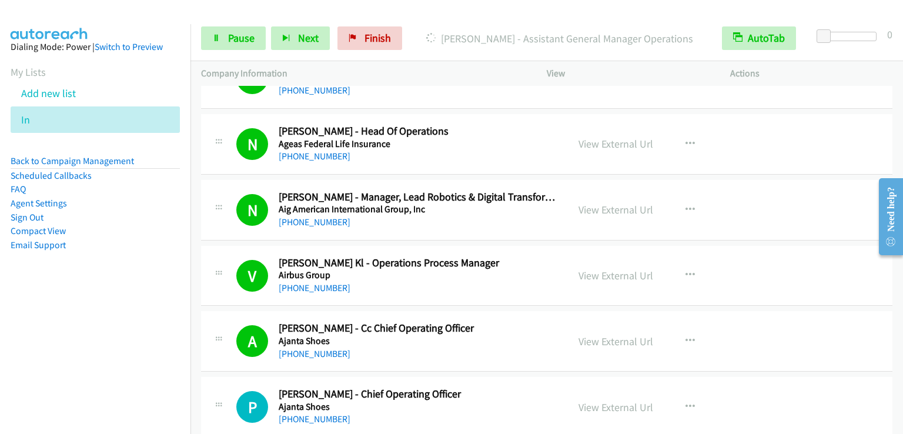
scroll to position [1755, 0]
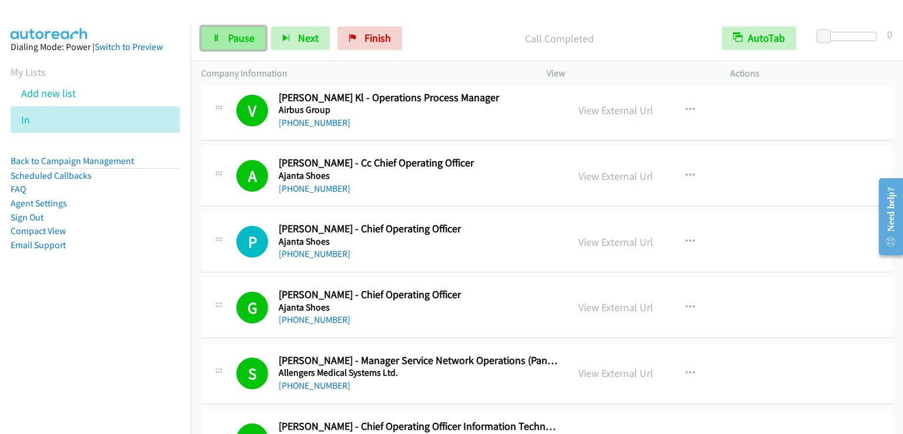
click at [231, 41] on span "Pause" at bounding box center [241, 38] width 26 height 14
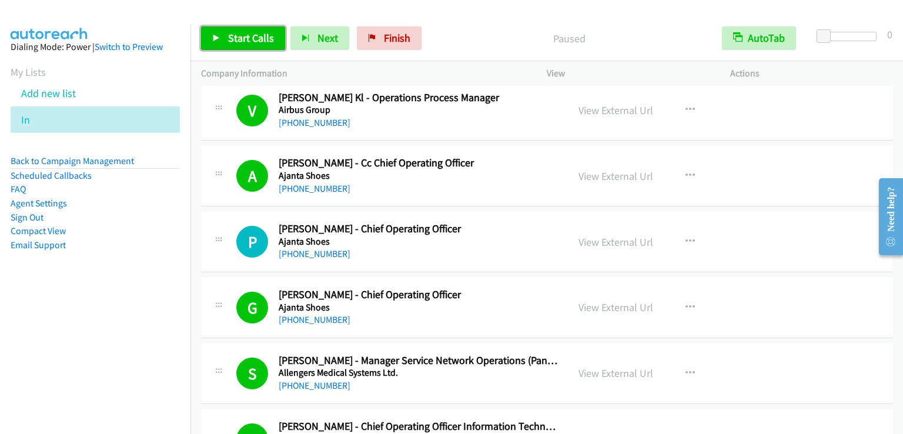
click at [233, 41] on span "Start Calls" at bounding box center [251, 38] width 46 height 14
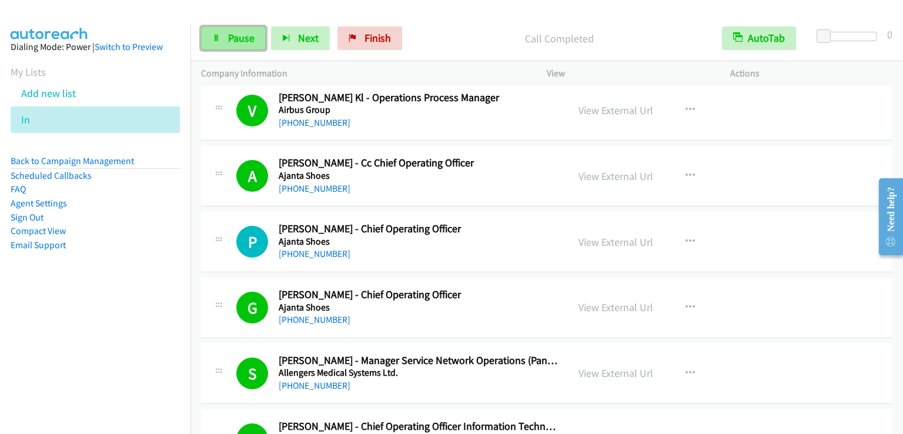
click at [247, 41] on span "Pause" at bounding box center [241, 38] width 26 height 14
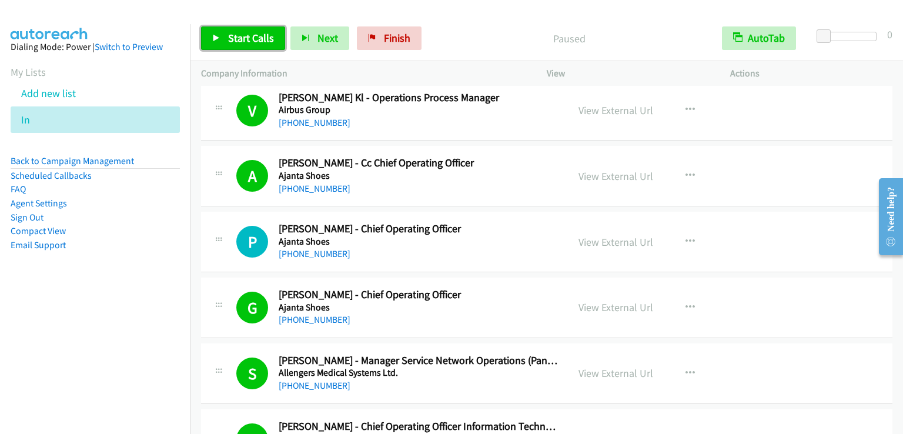
click at [247, 41] on span "Start Calls" at bounding box center [251, 38] width 46 height 14
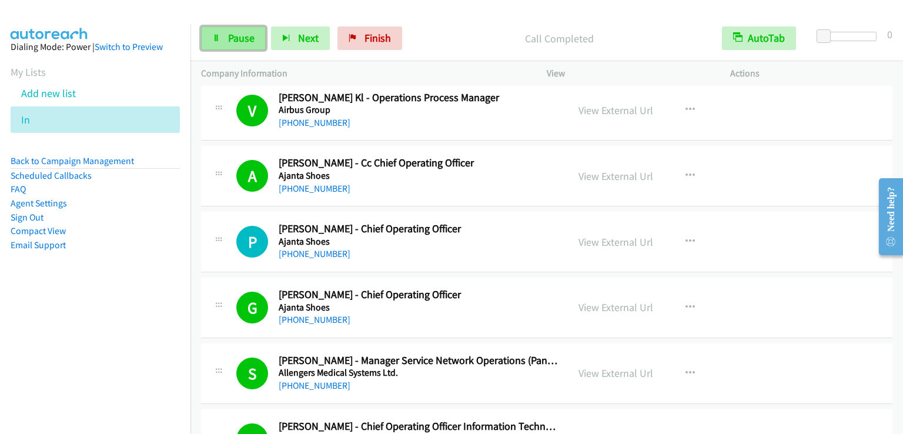
click at [233, 36] on span "Pause" at bounding box center [241, 38] width 26 height 14
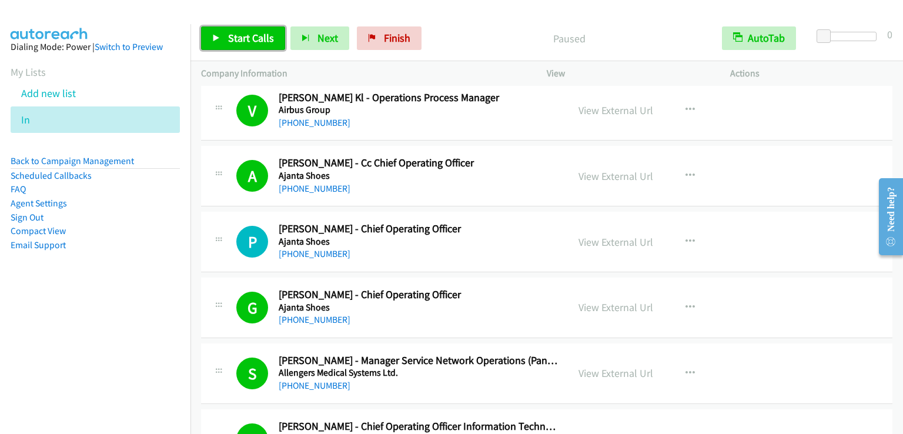
click at [244, 42] on span "Start Calls" at bounding box center [251, 38] width 46 height 14
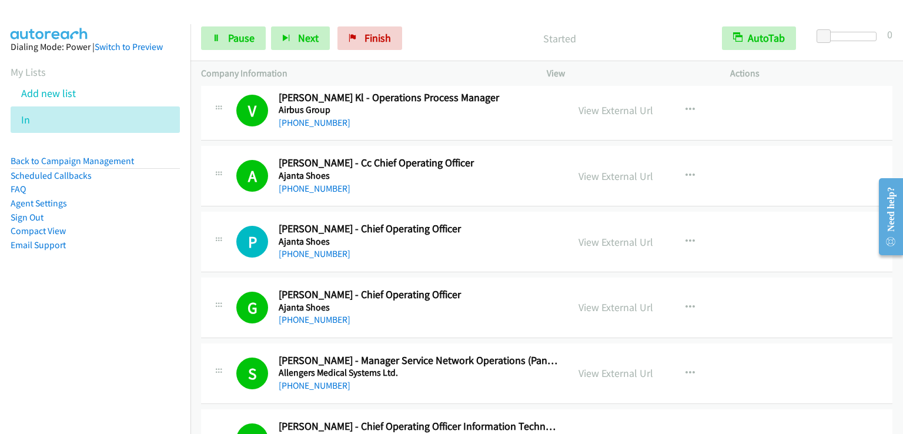
click at [526, 26] on div "Started" at bounding box center [559, 38] width 304 height 24
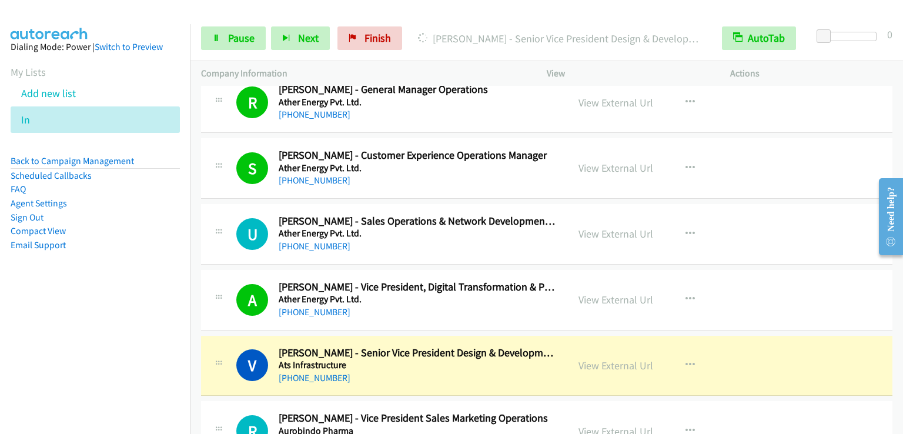
scroll to position [6105, 0]
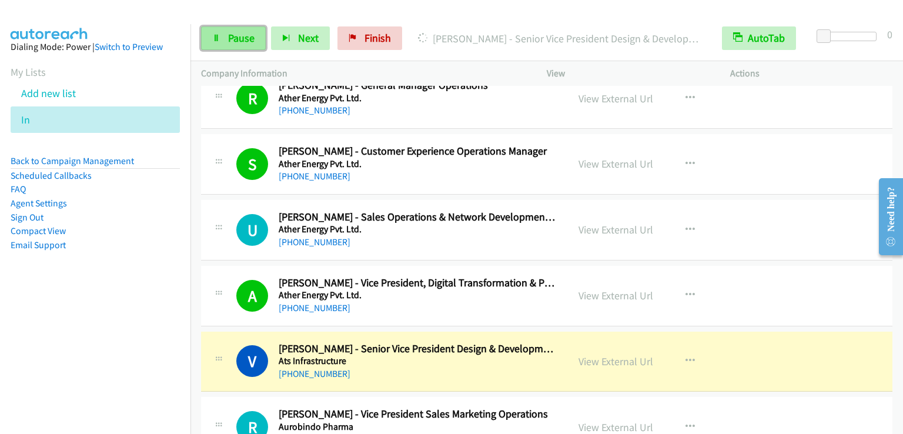
click at [226, 44] on link "Pause" at bounding box center [233, 38] width 65 height 24
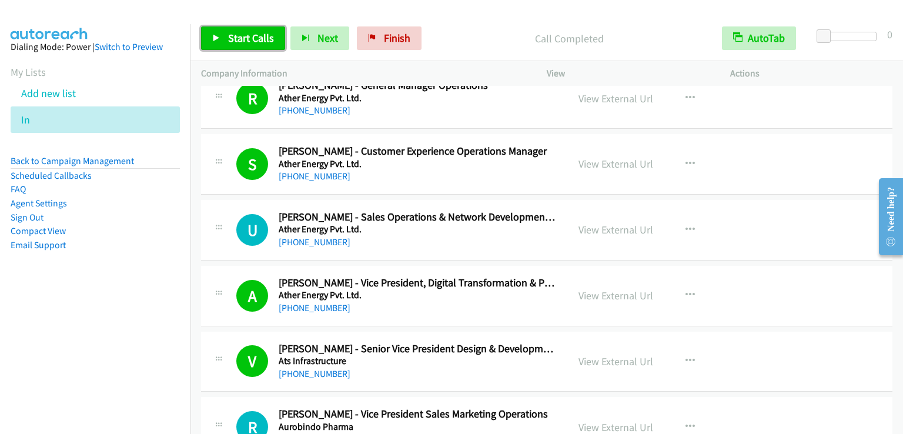
click at [248, 39] on span "Start Calls" at bounding box center [251, 38] width 46 height 14
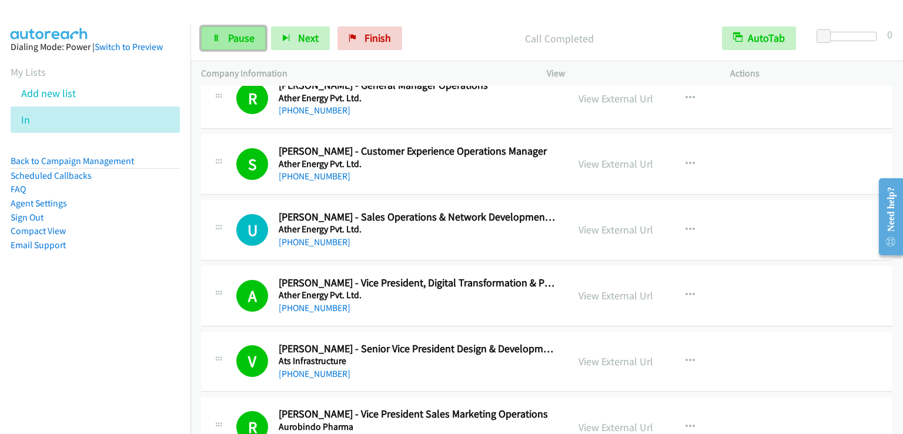
click at [216, 36] on icon at bounding box center [216, 39] width 8 height 8
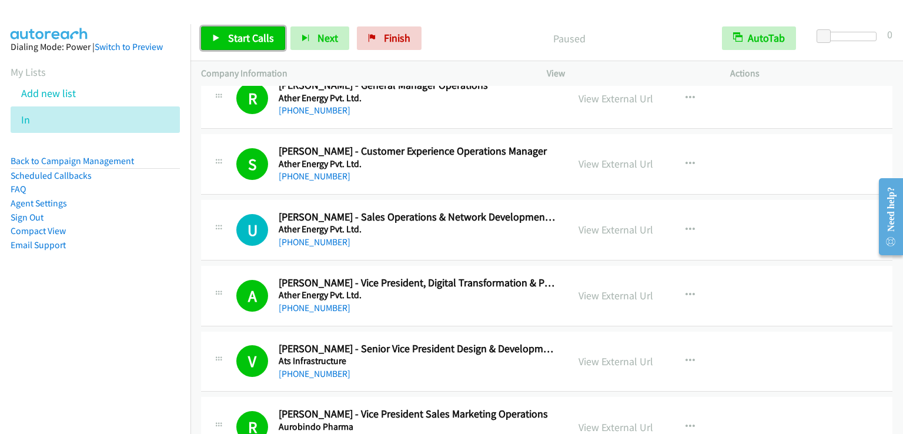
click at [281, 39] on link "Start Calls" at bounding box center [243, 38] width 84 height 24
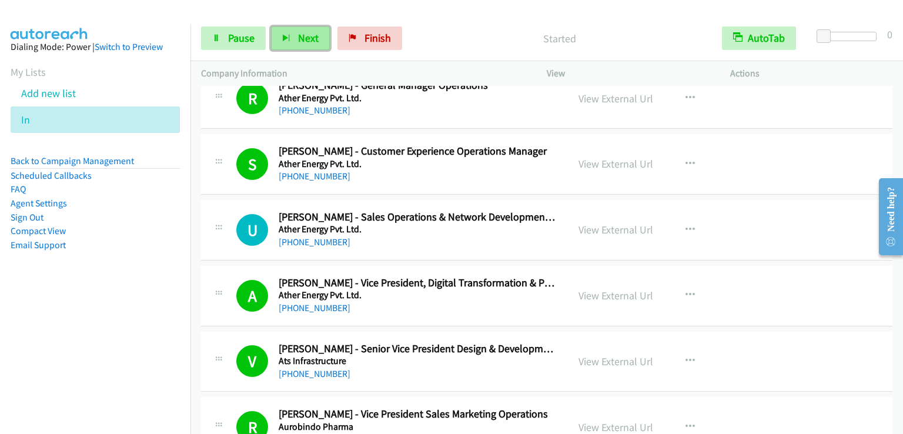
click at [271, 39] on button "Next" at bounding box center [300, 38] width 59 height 24
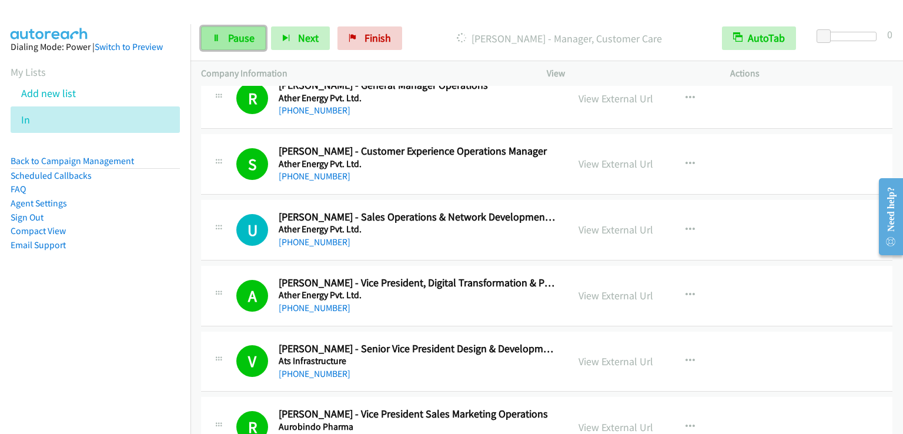
click at [219, 36] on icon at bounding box center [216, 39] width 8 height 8
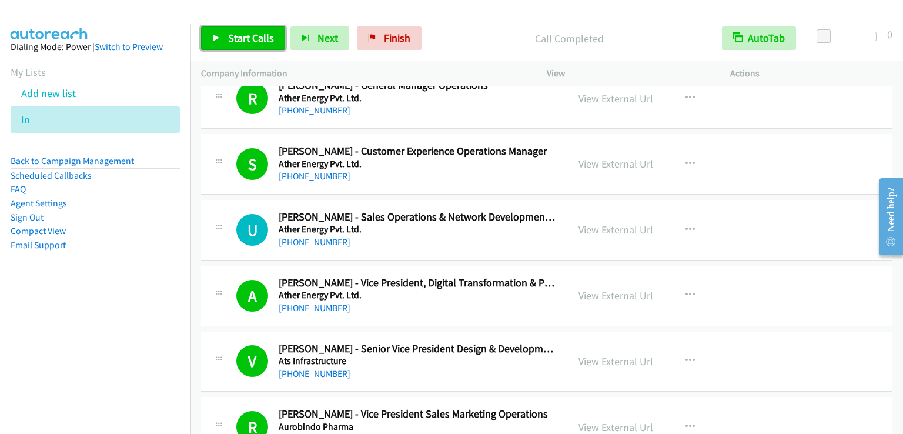
click at [242, 29] on link "Start Calls" at bounding box center [243, 38] width 84 height 24
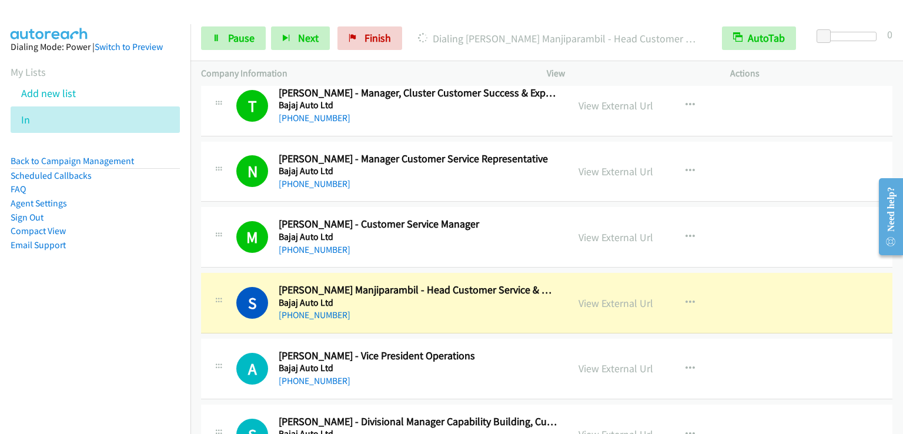
scroll to position [8398, 0]
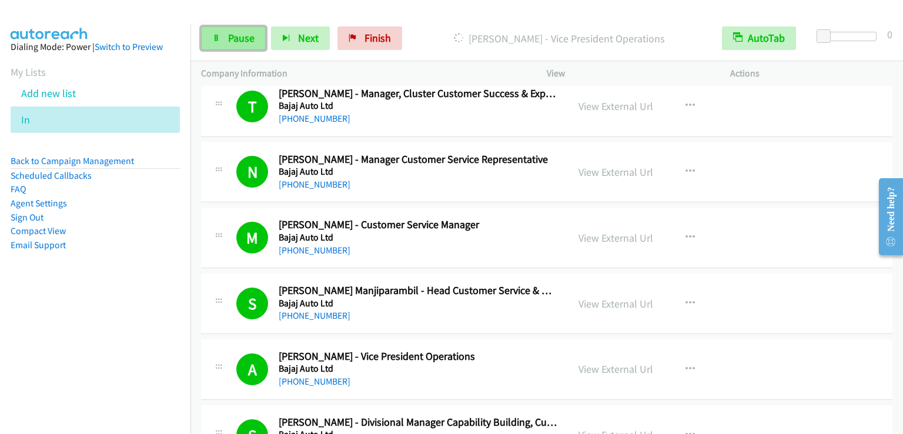
click at [245, 39] on span "Pause" at bounding box center [241, 38] width 26 height 14
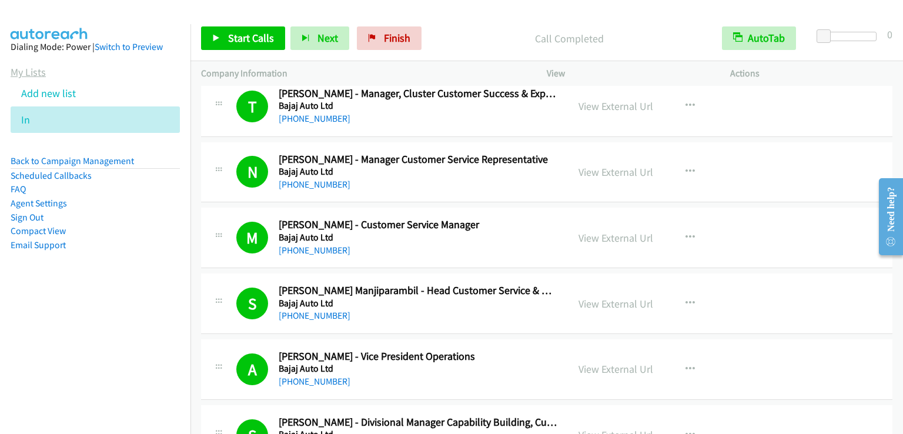
click at [28, 68] on link "My Lists" at bounding box center [28, 72] width 35 height 14
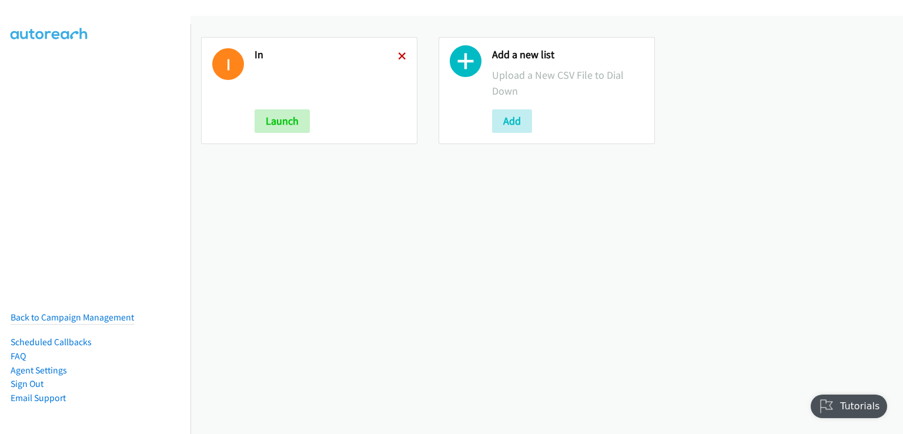
click at [399, 53] on icon at bounding box center [402, 57] width 8 height 8
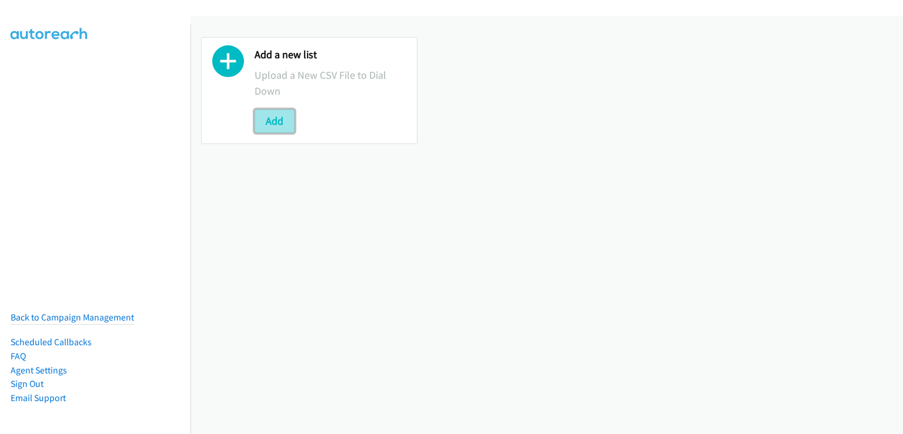
click at [270, 123] on button "Add" at bounding box center [275, 121] width 40 height 24
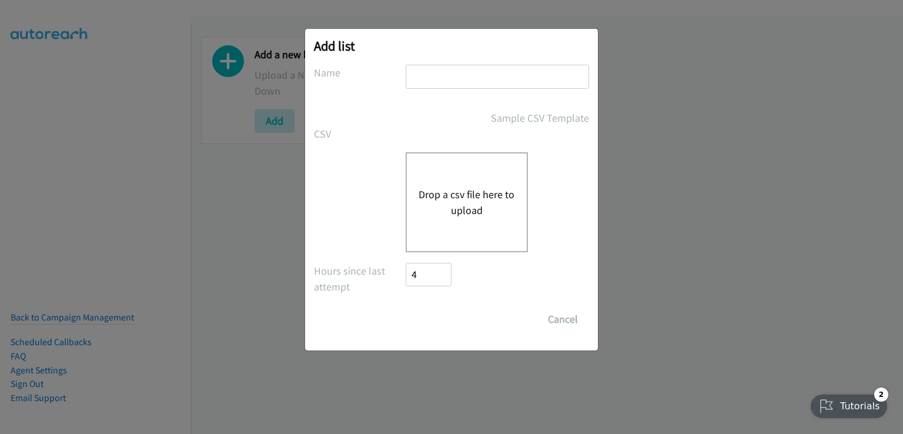
click at [469, 169] on div "Drop a csv file here to upload" at bounding box center [467, 202] width 122 height 100
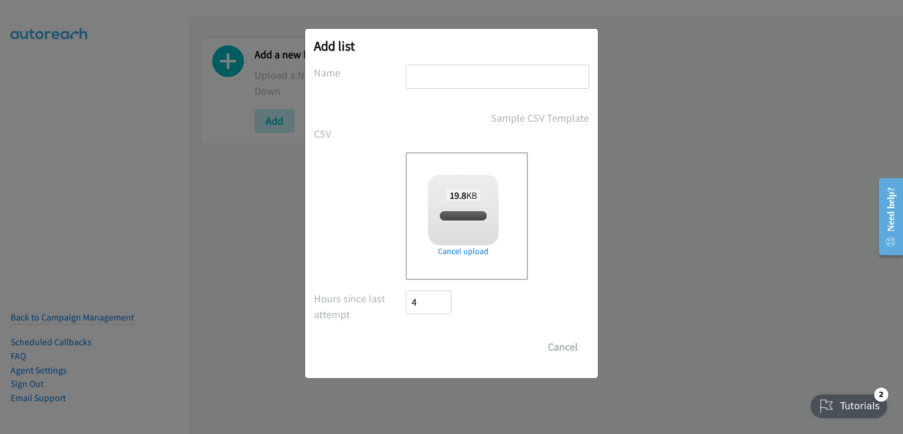
checkbox input "true"
click at [463, 82] on input "text" at bounding box center [497, 77] width 183 height 24
type input "sentinel"
click at [431, 339] on input "Save List" at bounding box center [437, 347] width 62 height 24
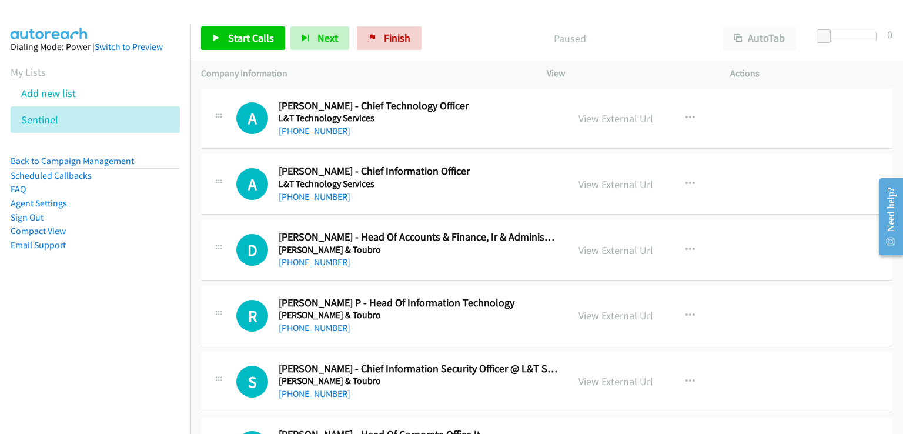
click at [631, 122] on link "View External Url" at bounding box center [615, 119] width 75 height 14
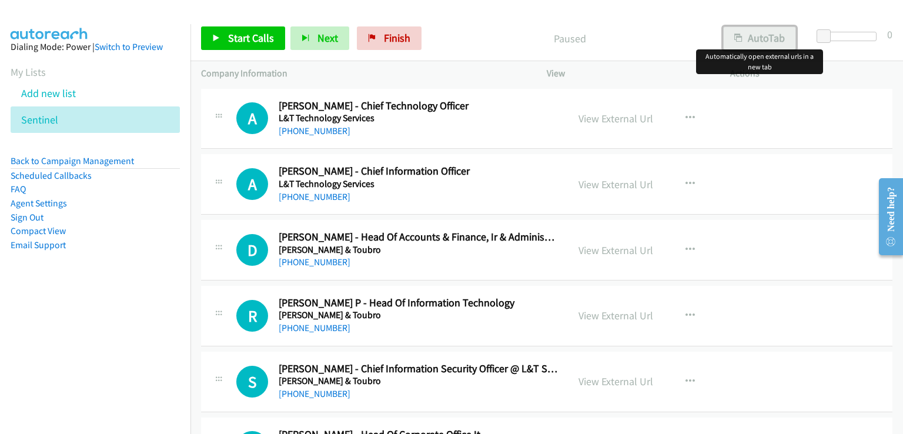
click at [774, 31] on button "AutoTab" at bounding box center [759, 38] width 73 height 24
click at [260, 32] on span "Start Calls" at bounding box center [251, 38] width 46 height 14
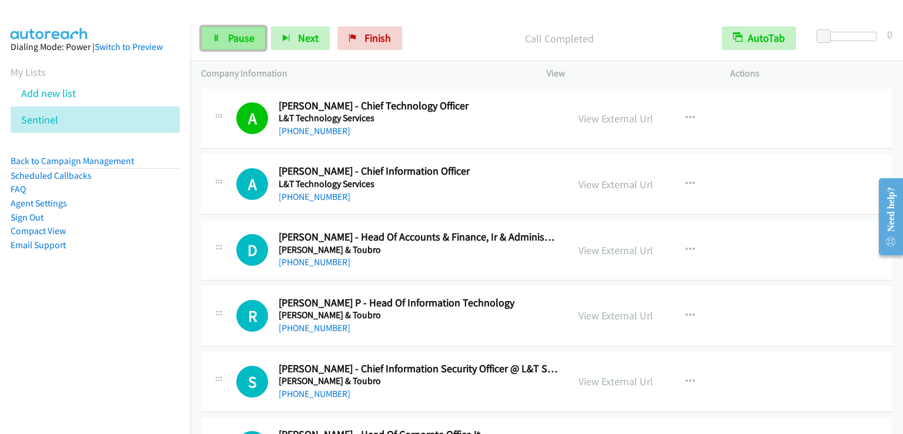
click at [249, 40] on span "Pause" at bounding box center [241, 38] width 26 height 14
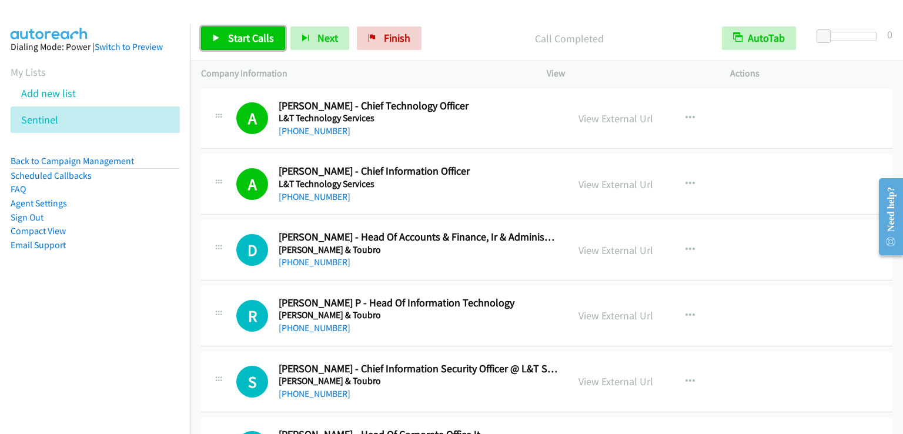
click at [256, 33] on span "Start Calls" at bounding box center [251, 38] width 46 height 14
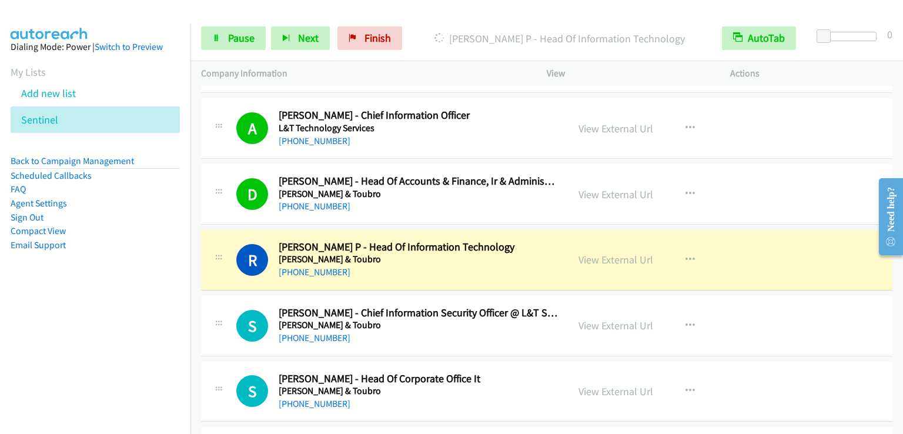
scroll to position [59, 0]
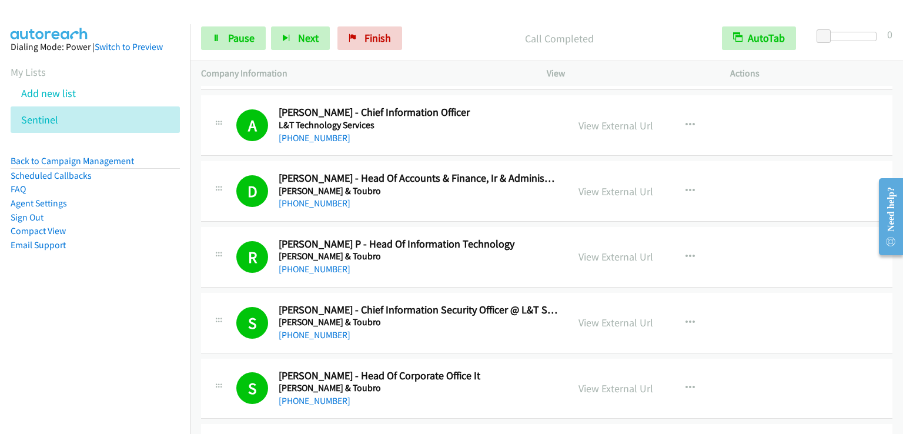
click at [250, 51] on div "Start Calls Pause Next Finish Call Completed AutoTab AutoTab 0" at bounding box center [546, 38] width 712 height 45
drag, startPoint x: 244, startPoint y: 22, endPoint x: 233, endPoint y: 42, distance: 23.1
click at [244, 23] on div "Start Calls Pause Next Finish Call Completed AutoTab AutoTab 0" at bounding box center [546, 38] width 712 height 45
click at [233, 42] on span "Pause" at bounding box center [241, 38] width 26 height 14
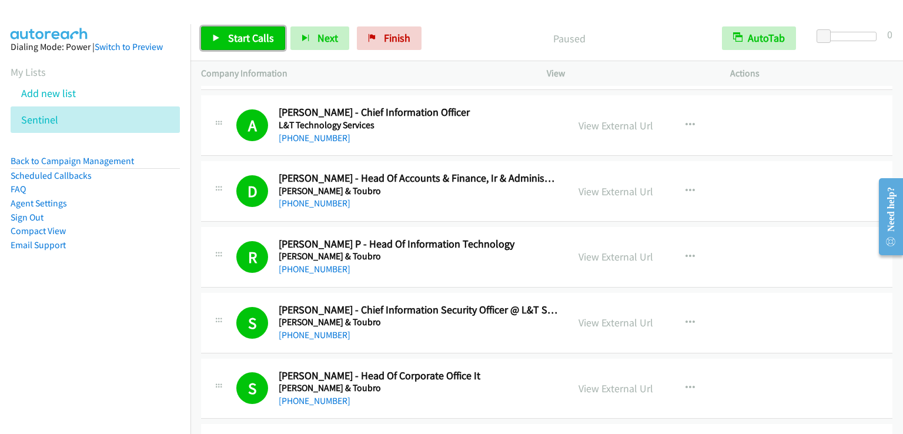
click at [231, 39] on span "Start Calls" at bounding box center [251, 38] width 46 height 14
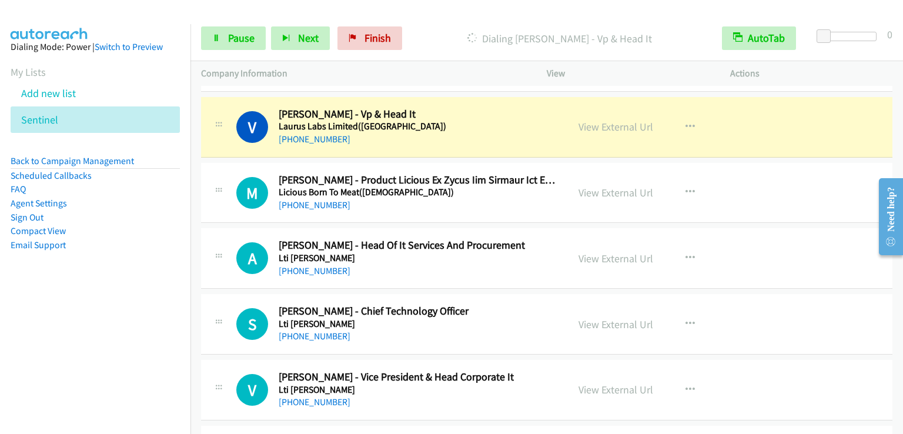
scroll to position [588, 0]
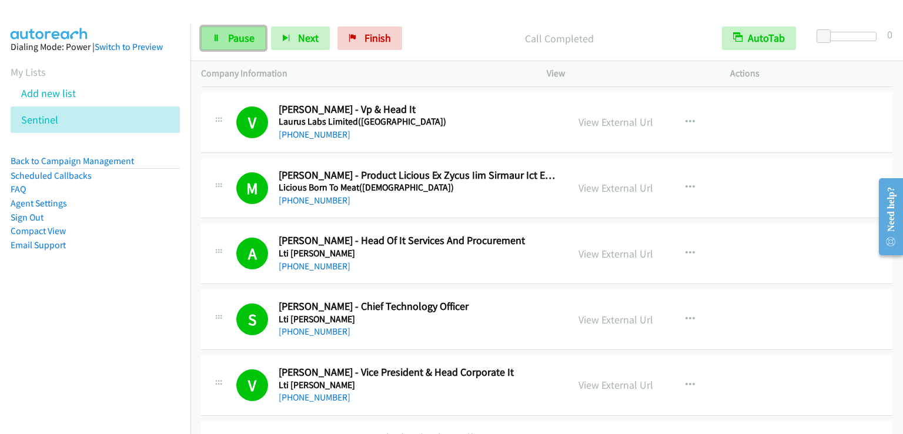
click at [233, 34] on span "Pause" at bounding box center [241, 38] width 26 height 14
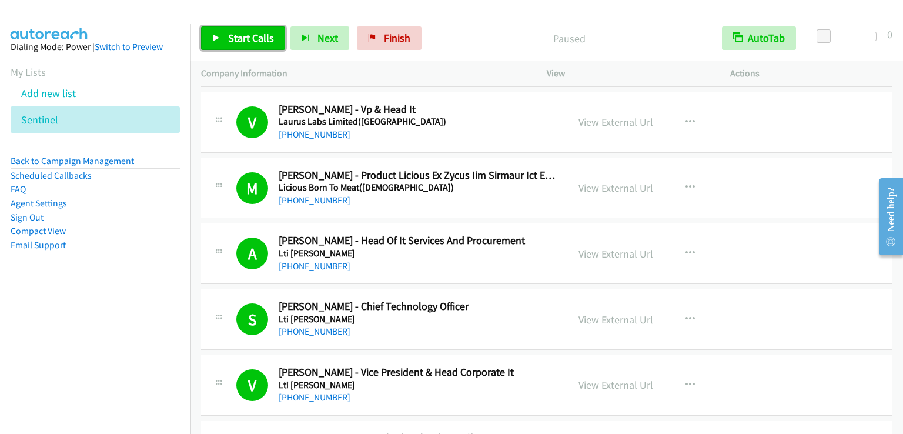
click at [233, 34] on span "Start Calls" at bounding box center [251, 38] width 46 height 14
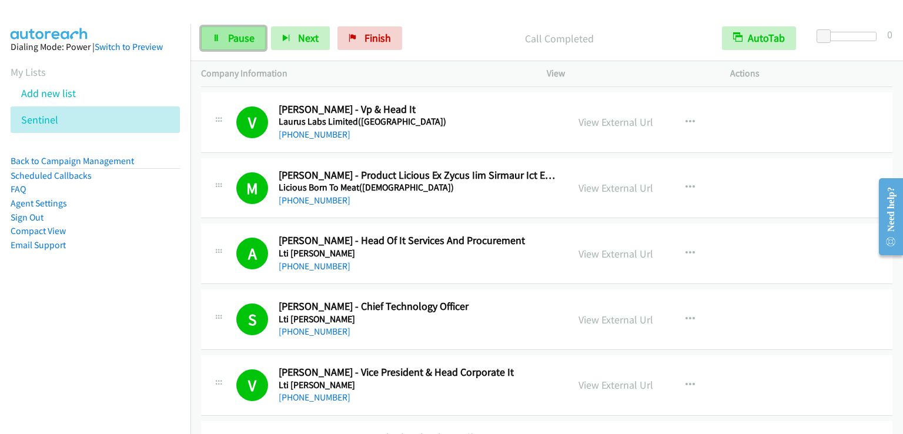
click at [233, 38] on span "Pause" at bounding box center [241, 38] width 26 height 14
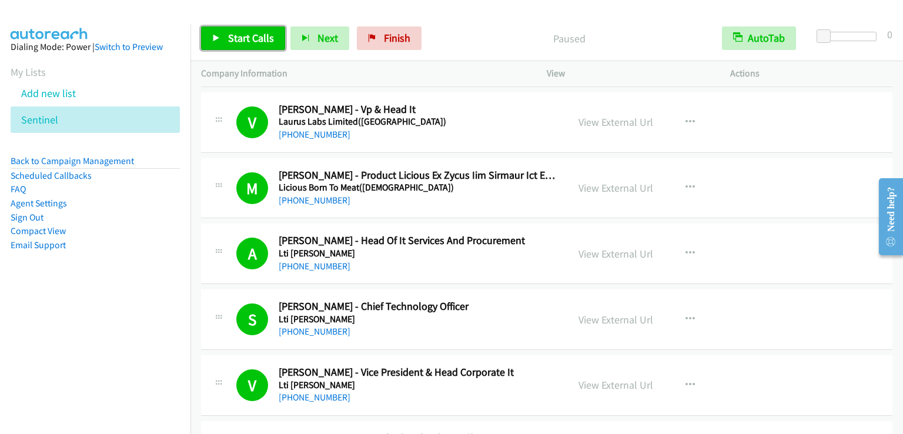
click at [233, 38] on span "Start Calls" at bounding box center [251, 38] width 46 height 14
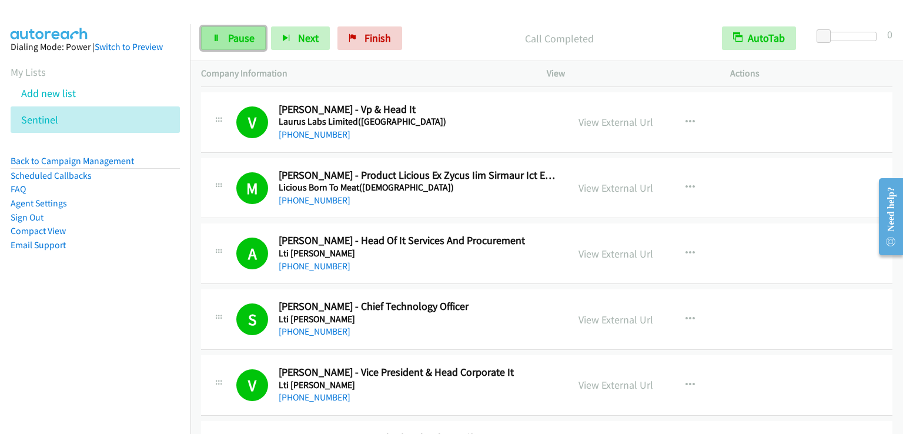
click at [240, 34] on span "Pause" at bounding box center [241, 38] width 26 height 14
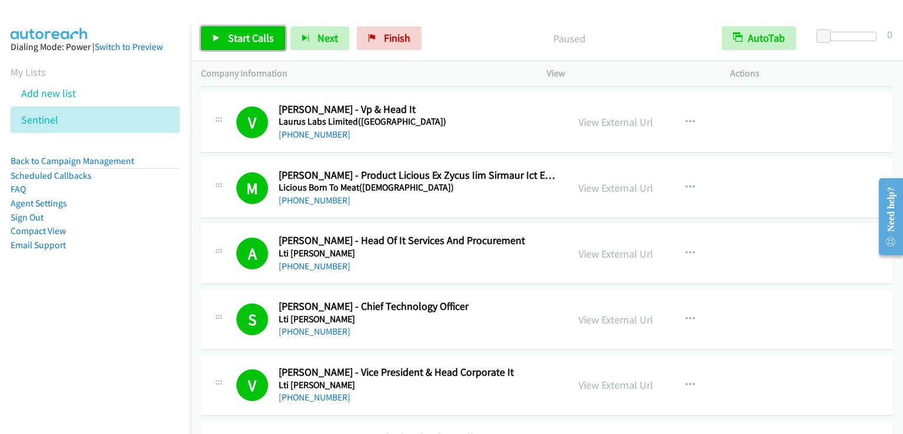
click at [240, 34] on span "Start Calls" at bounding box center [251, 38] width 46 height 14
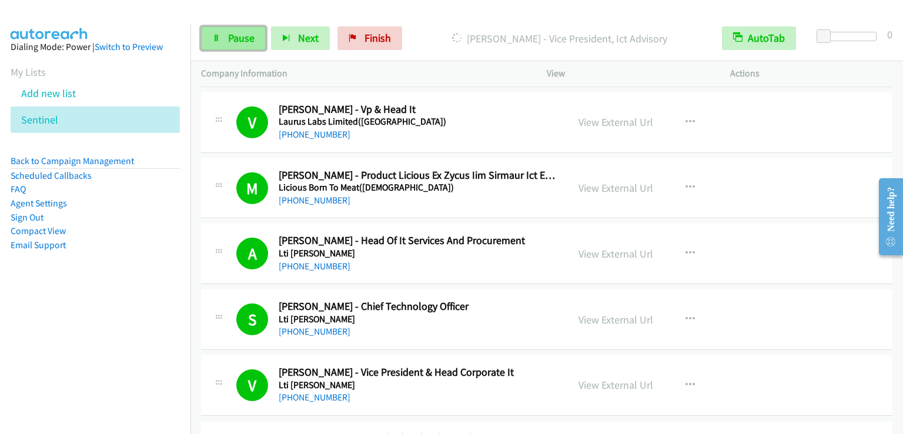
click at [242, 45] on link "Pause" at bounding box center [233, 38] width 65 height 24
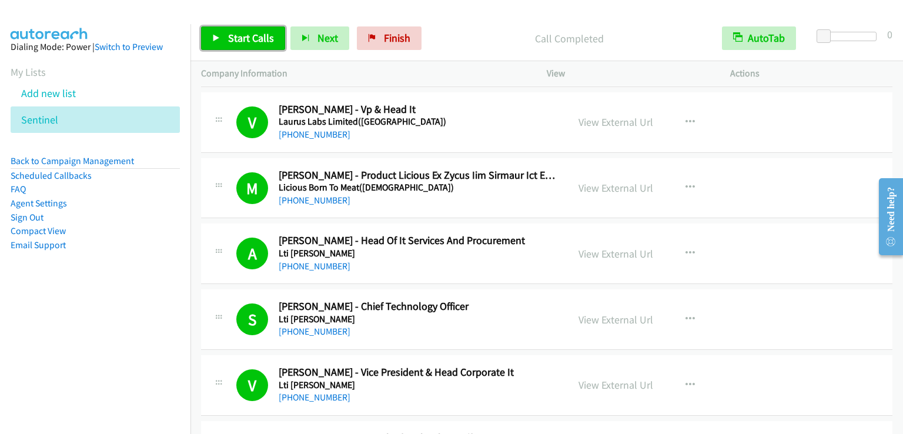
click at [244, 38] on span "Start Calls" at bounding box center [251, 38] width 46 height 14
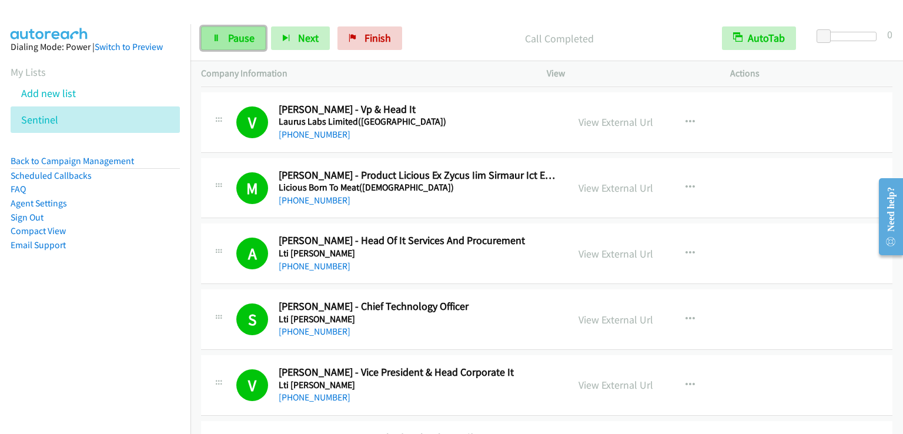
click at [237, 38] on span "Pause" at bounding box center [241, 38] width 26 height 14
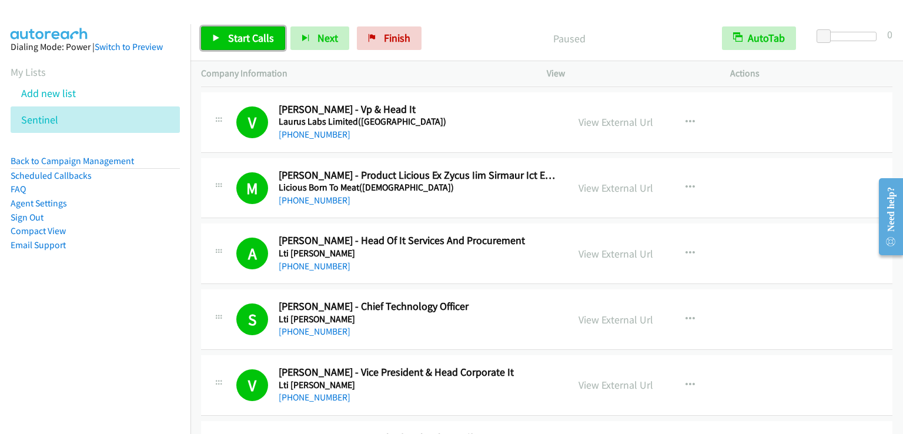
click at [237, 38] on span "Start Calls" at bounding box center [251, 38] width 46 height 14
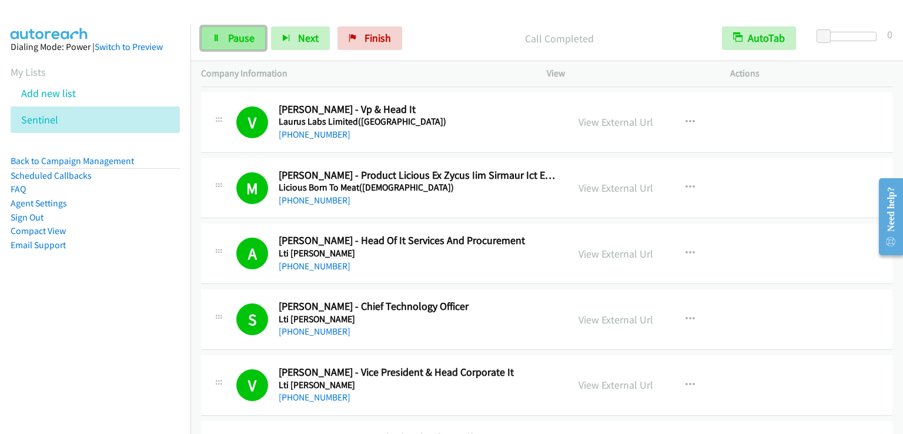
click at [237, 41] on span "Pause" at bounding box center [241, 38] width 26 height 14
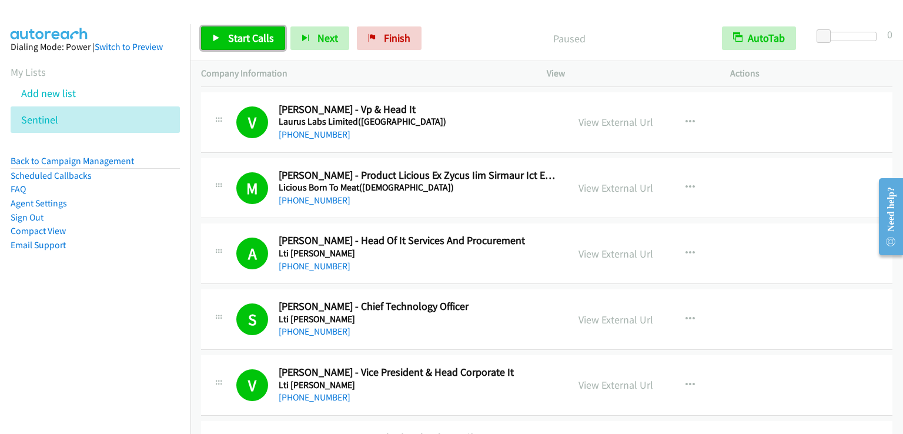
click at [237, 41] on span "Start Calls" at bounding box center [251, 38] width 46 height 14
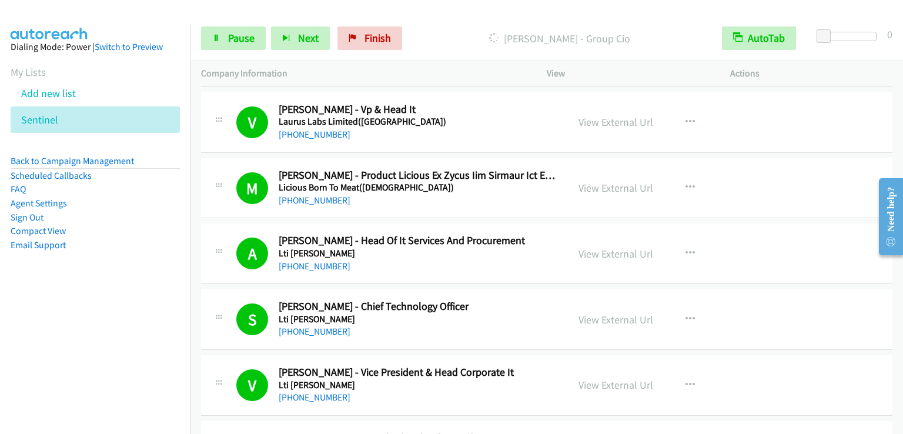
drag, startPoint x: 49, startPoint y: 344, endPoint x: 134, endPoint y: 236, distance: 136.9
click at [49, 344] on nav "Dialing Mode: Power | Switch to Preview My Lists Add new list Sentinel Back to …" at bounding box center [95, 241] width 191 height 434
click at [257, 35] on link "Pause" at bounding box center [233, 38] width 65 height 24
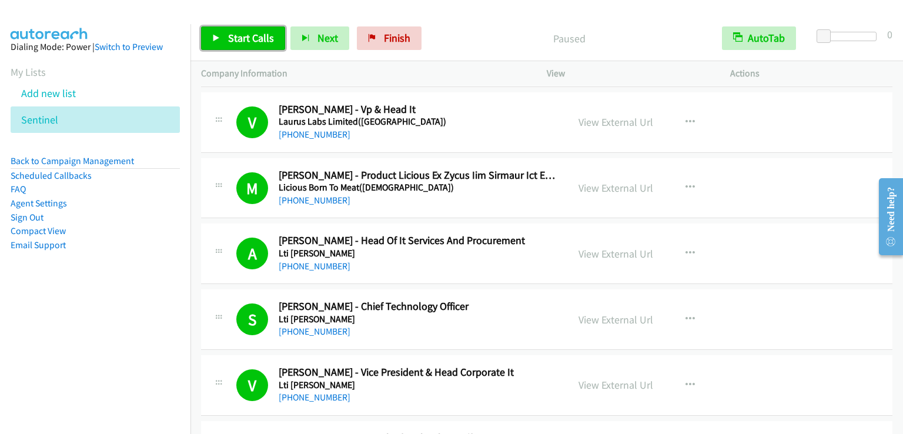
click at [257, 35] on span "Start Calls" at bounding box center [251, 38] width 46 height 14
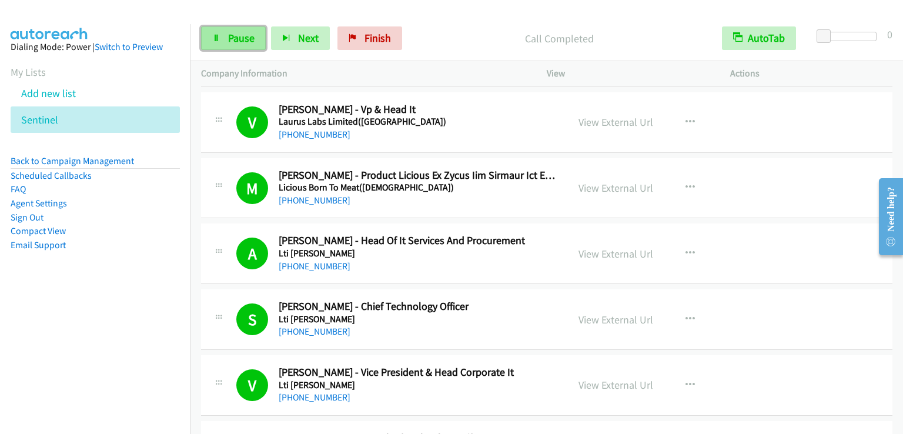
click at [241, 36] on span "Pause" at bounding box center [241, 38] width 26 height 14
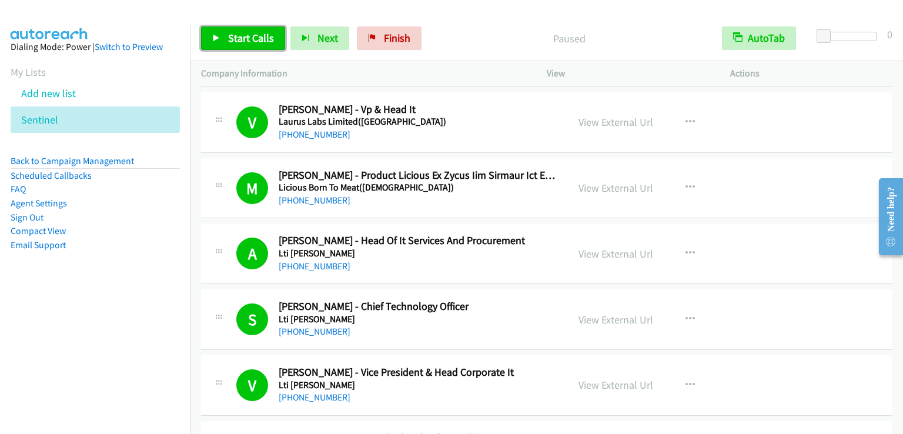
click at [241, 36] on span "Start Calls" at bounding box center [251, 38] width 46 height 14
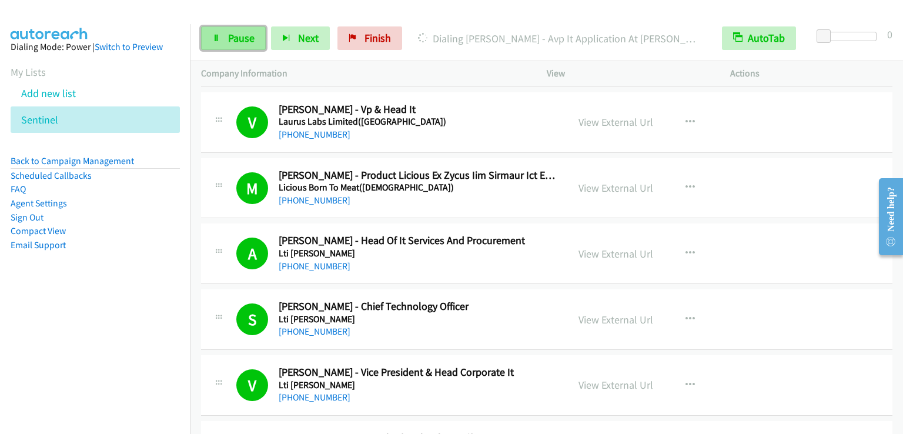
click at [223, 40] on link "Pause" at bounding box center [233, 38] width 65 height 24
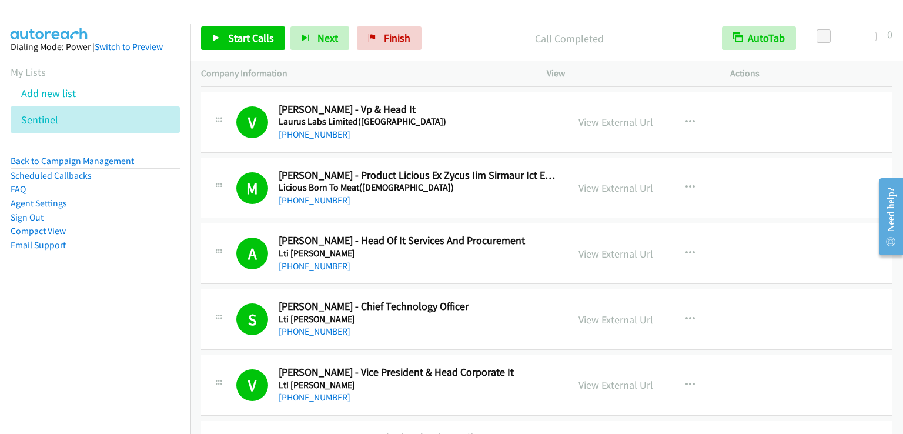
click at [113, 286] on aside "Dialing Mode: Power | Switch to Preview My Lists Add new list Sentinel Back to …" at bounding box center [95, 164] width 190 height 281
drag, startPoint x: 387, startPoint y: 41, endPoint x: 513, endPoint y: 273, distance: 264.6
click at [389, 41] on span "Finish" at bounding box center [397, 38] width 26 height 14
